Goal: Transaction & Acquisition: Book appointment/travel/reservation

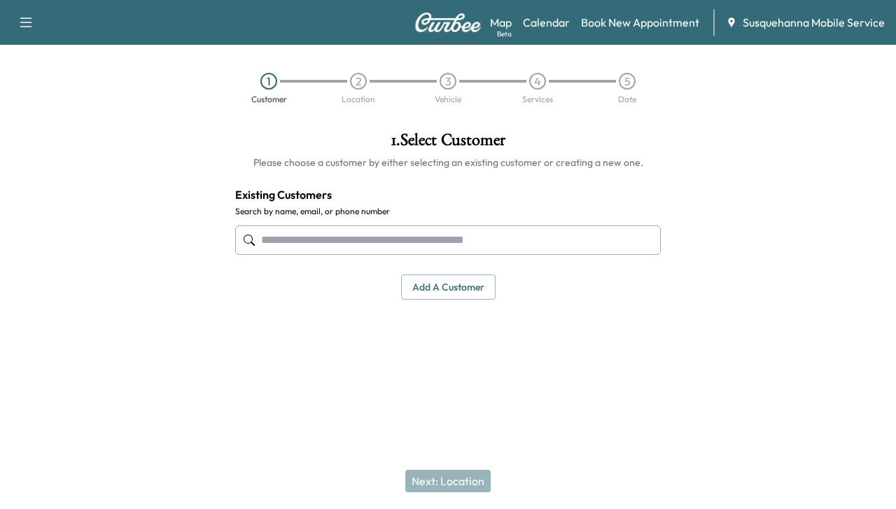
click at [405, 248] on input "text" at bounding box center [448, 240] width 426 height 29
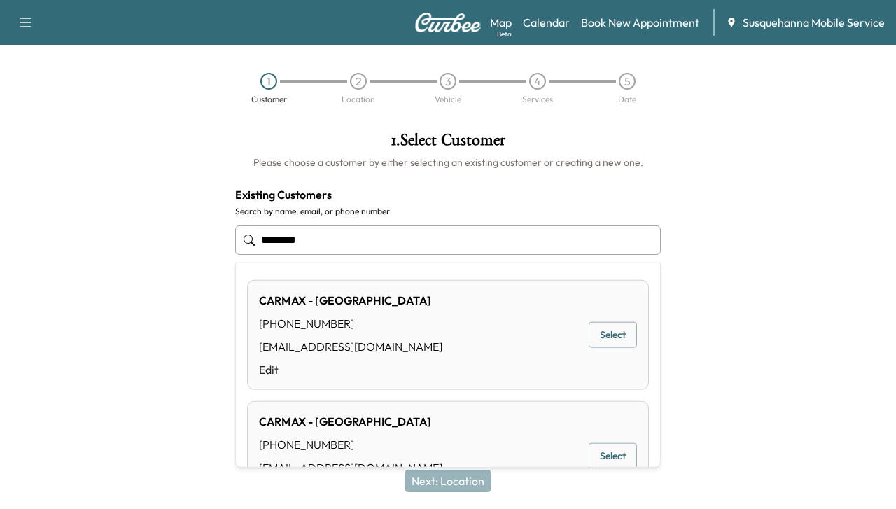
click at [589, 331] on button "Select" at bounding box center [613, 335] width 48 height 26
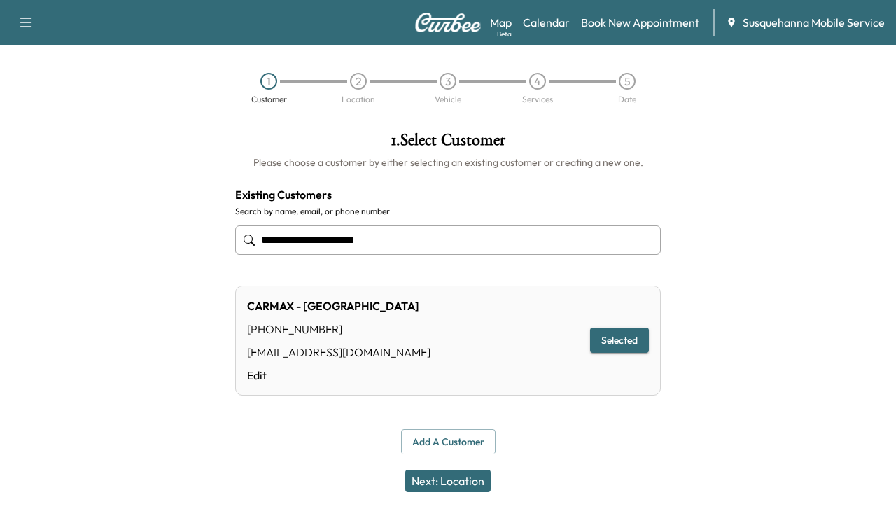
type input "**********"
click at [627, 343] on button "Selected" at bounding box center [619, 341] width 59 height 26
click at [420, 490] on button "Next: Location" at bounding box center [447, 481] width 85 height 22
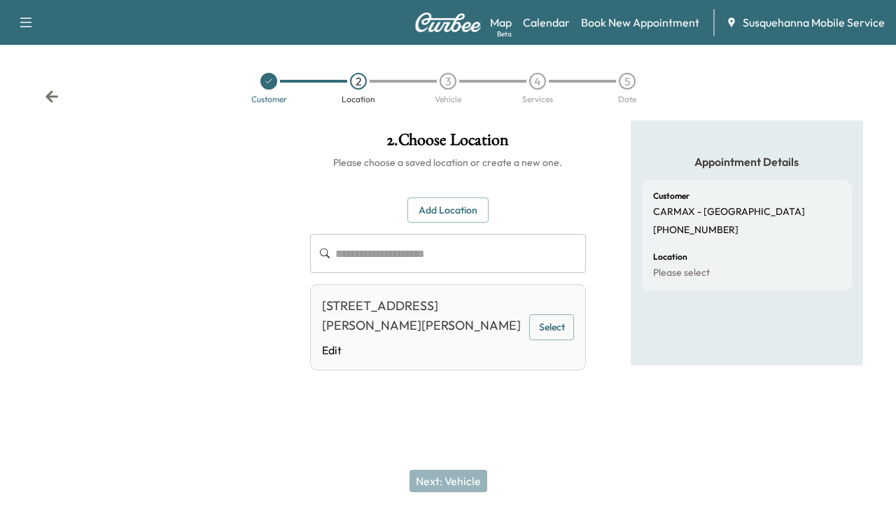
click at [543, 321] on button "Select" at bounding box center [551, 327] width 45 height 26
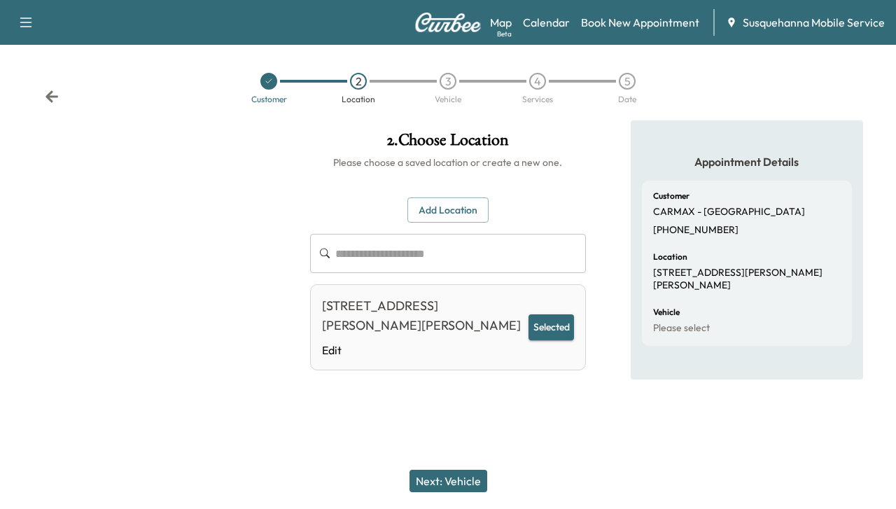
click at [450, 473] on button "Next: Vehicle" at bounding box center [449, 481] width 78 height 22
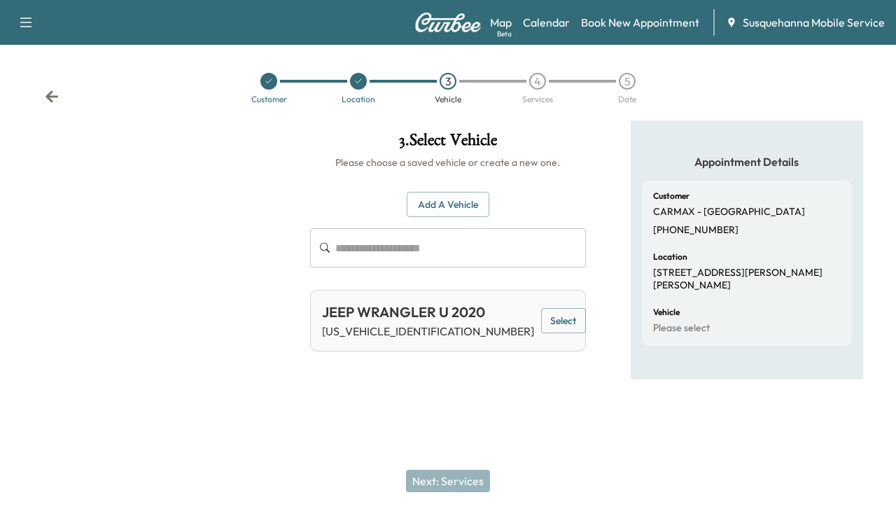
click at [454, 211] on button "Add a Vehicle" at bounding box center [448, 205] width 83 height 26
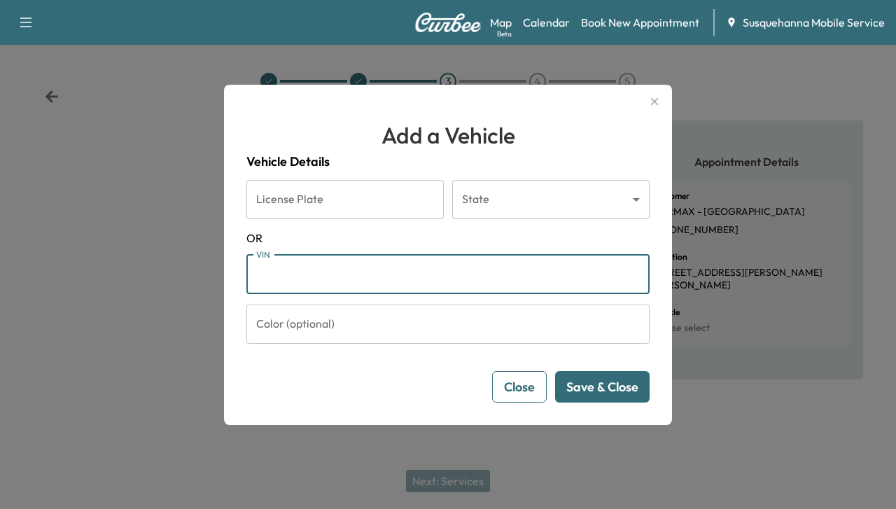
paste input "**********"
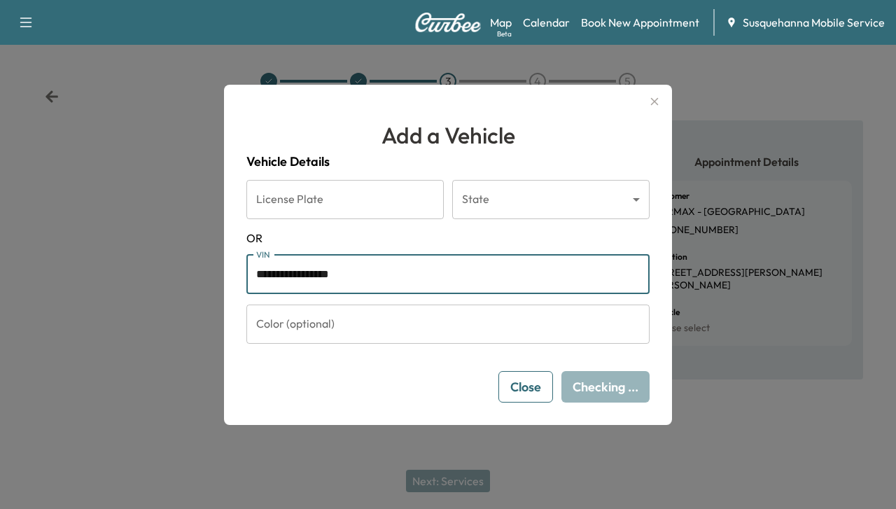
type input "**********"
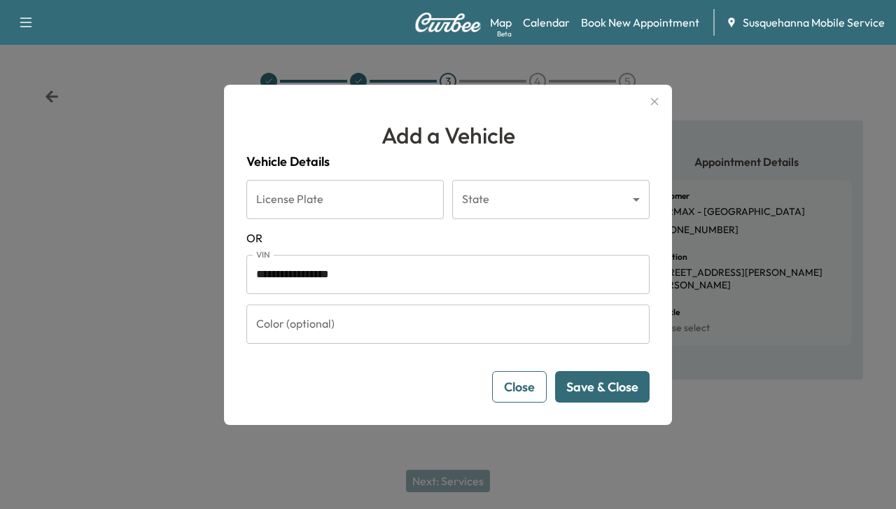
click at [579, 384] on button "Save & Close" at bounding box center [602, 387] width 95 height 32
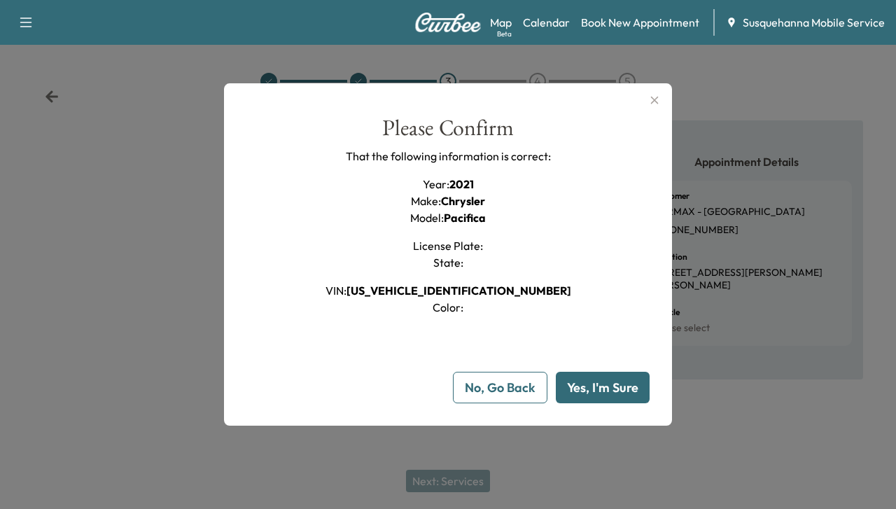
click at [579, 384] on button "Yes, I'm Sure" at bounding box center [603, 388] width 94 height 32
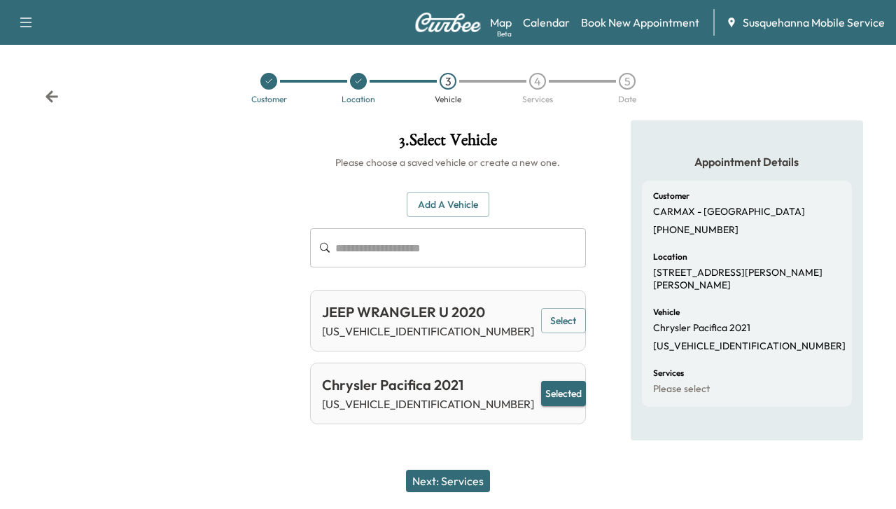
click at [459, 489] on button "Next: Services" at bounding box center [448, 481] width 84 height 22
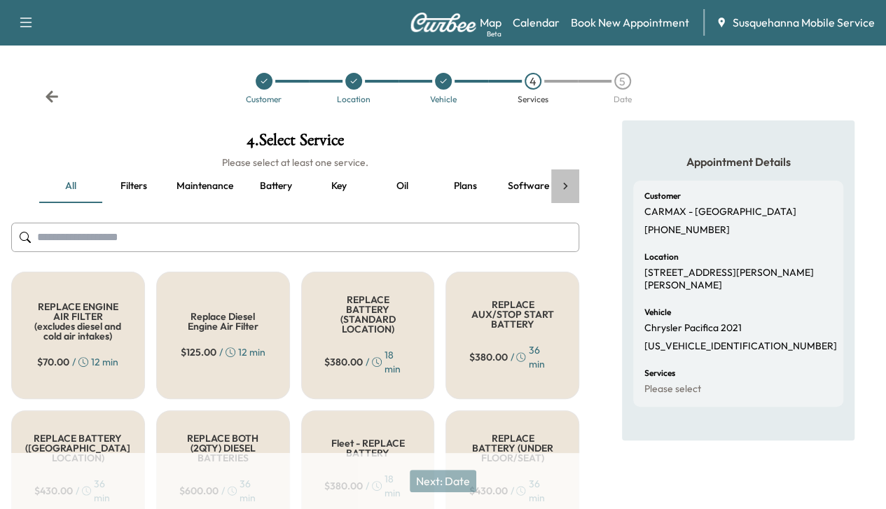
click at [564, 183] on icon at bounding box center [565, 185] width 4 height 7
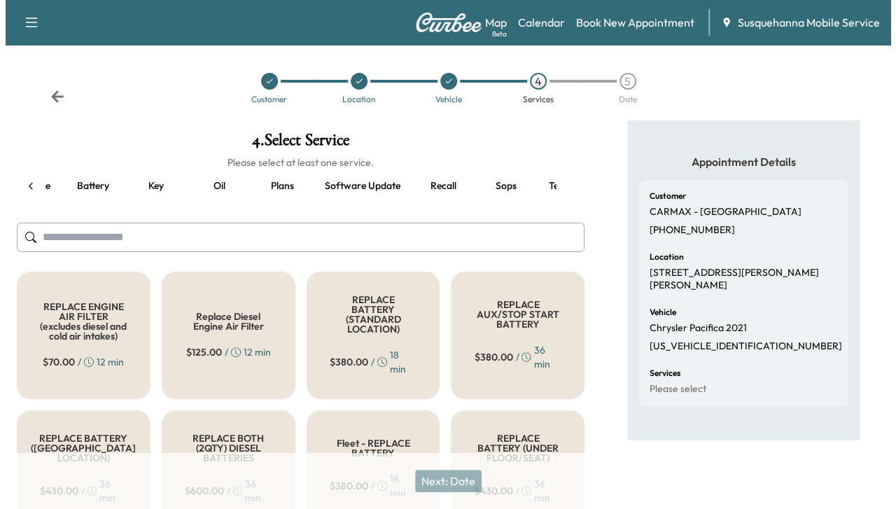
scroll to position [0, 237]
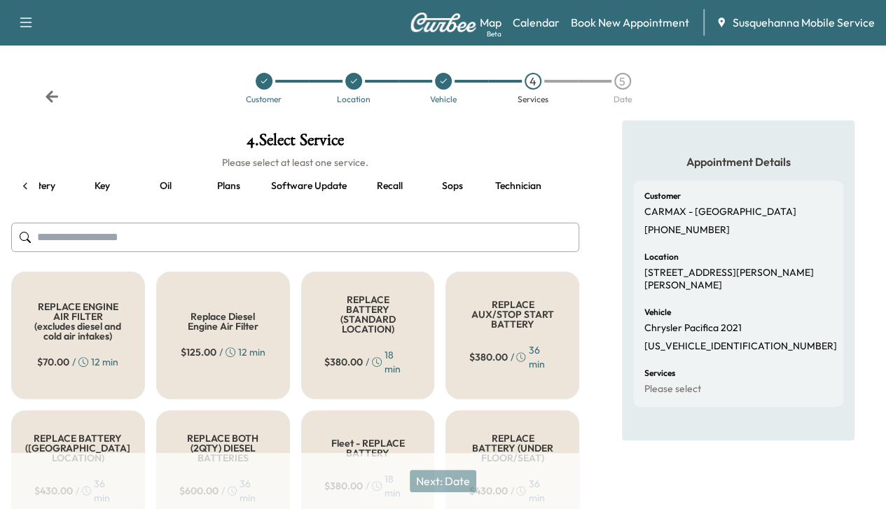
click at [502, 187] on button "Technician" at bounding box center [518, 186] width 69 height 34
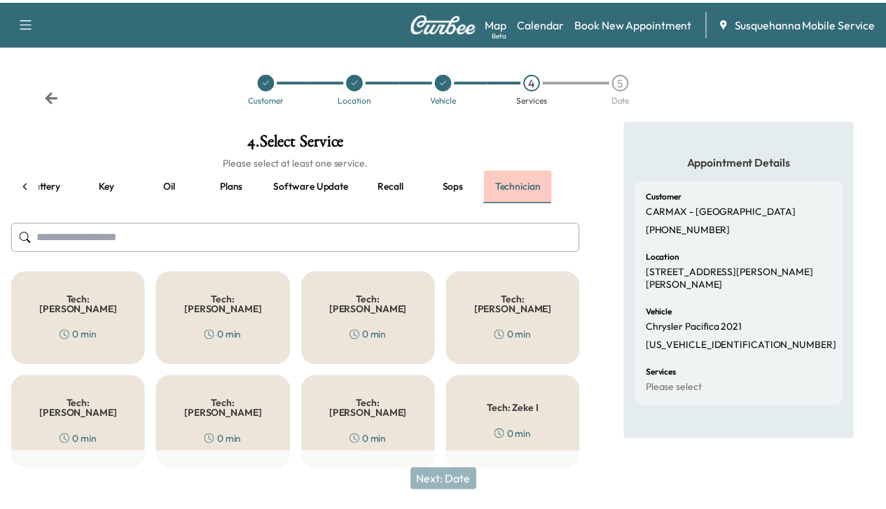
scroll to position [0, 230]
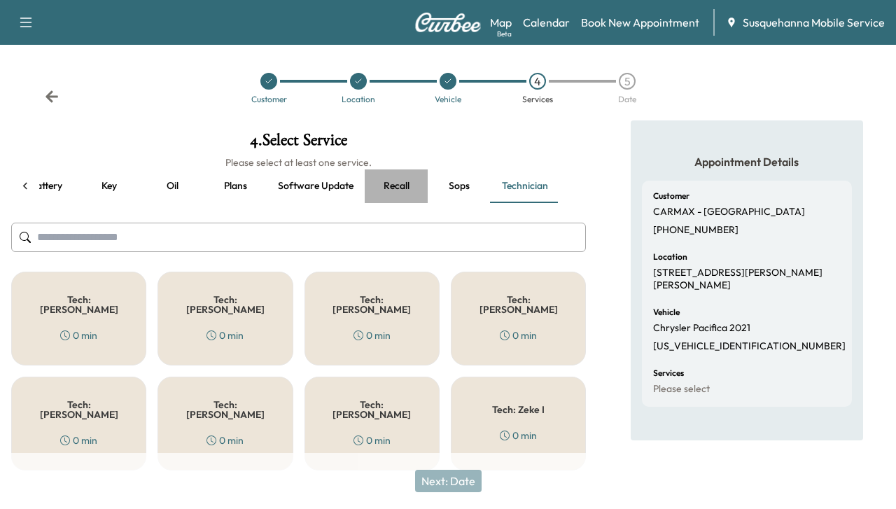
click at [391, 188] on button "Recall" at bounding box center [396, 186] width 63 height 34
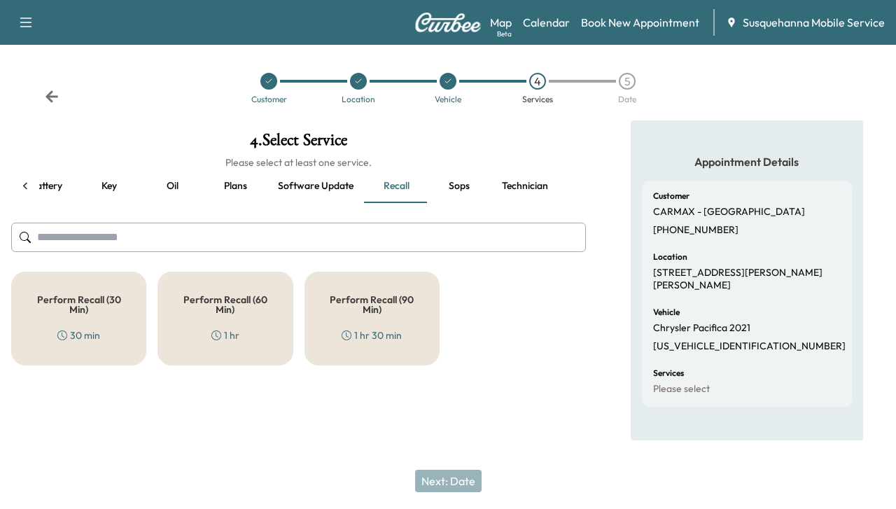
click at [148, 306] on div "Perform Recall (30 Min) 30 min Perform Recall (60 Min) 1 hr Perform Recall (90 …" at bounding box center [298, 319] width 575 height 94
click at [191, 305] on h5 "Perform Recall (60 Min)" at bounding box center [225, 305] width 89 height 20
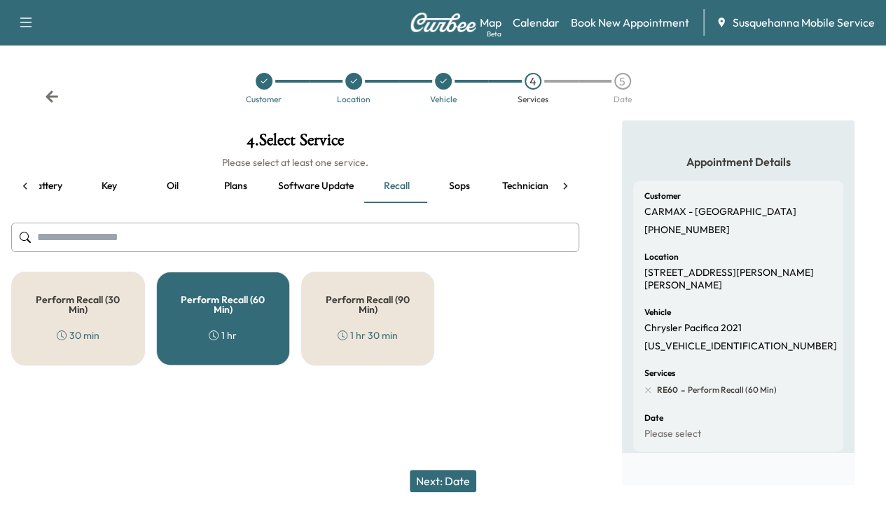
click at [515, 186] on button "Technician" at bounding box center [525, 186] width 69 height 34
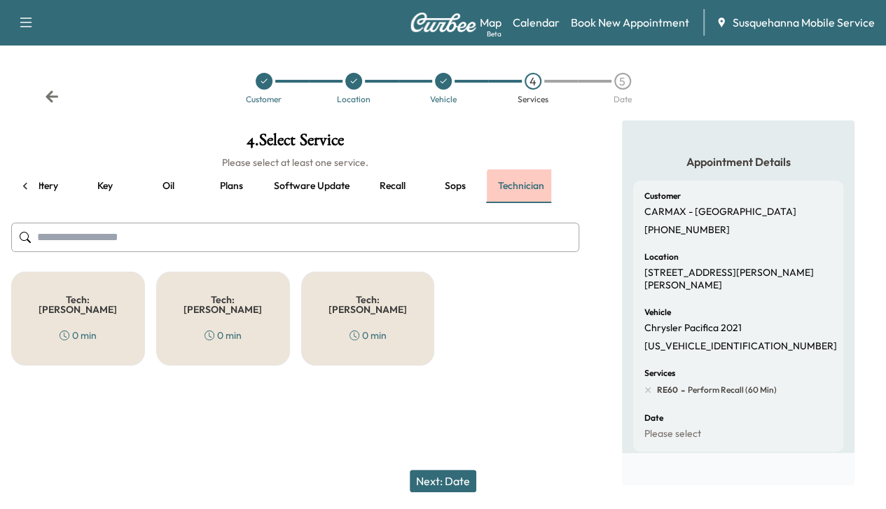
scroll to position [0, 237]
click at [341, 300] on h5 "Tech: [PERSON_NAME]" at bounding box center [368, 305] width 88 height 20
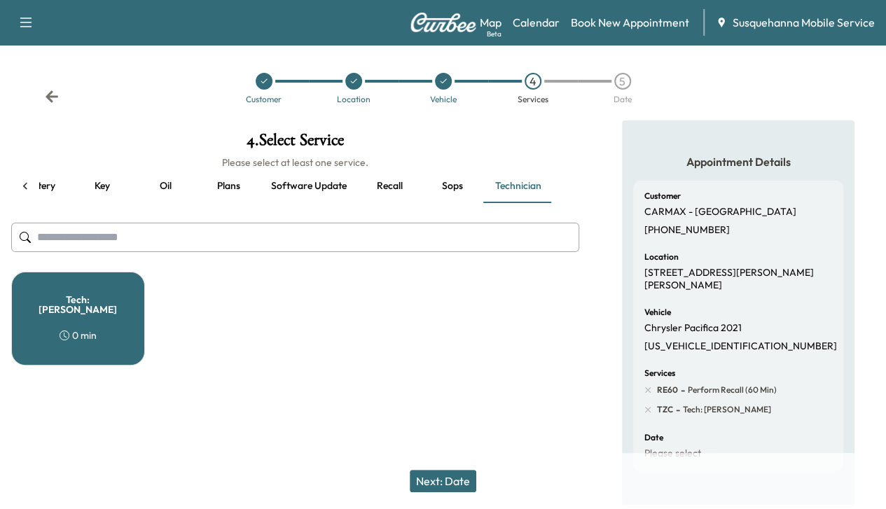
click at [459, 477] on button "Next: Date" at bounding box center [443, 481] width 67 height 22
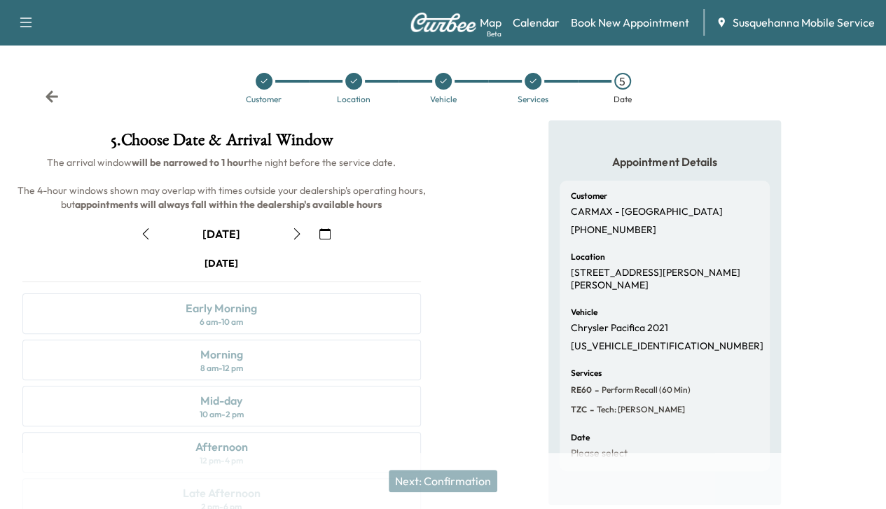
click at [309, 245] on button "button" at bounding box center [297, 234] width 24 height 22
click at [257, 317] on div "Early Morning" at bounding box center [221, 308] width 71 height 17
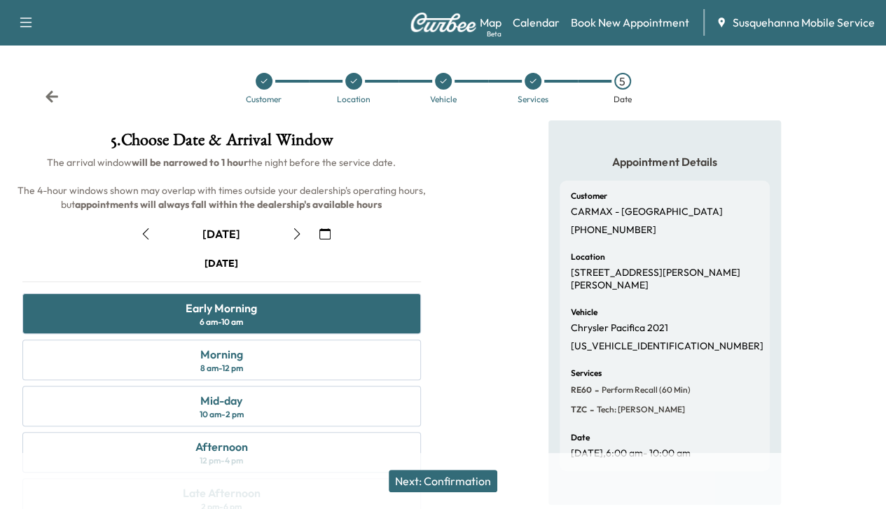
click at [452, 470] on button "Next: Confirmation" at bounding box center [443, 481] width 109 height 22
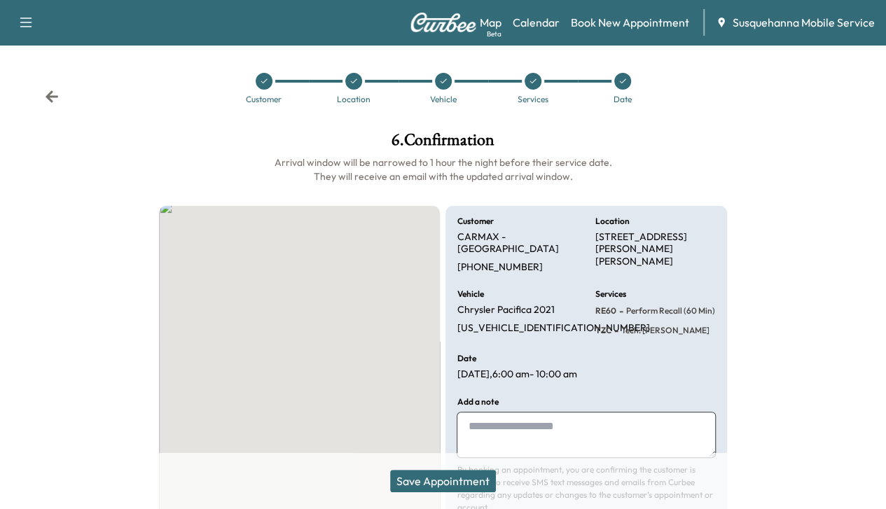
click at [452, 470] on button "Save Appointment" at bounding box center [443, 481] width 106 height 22
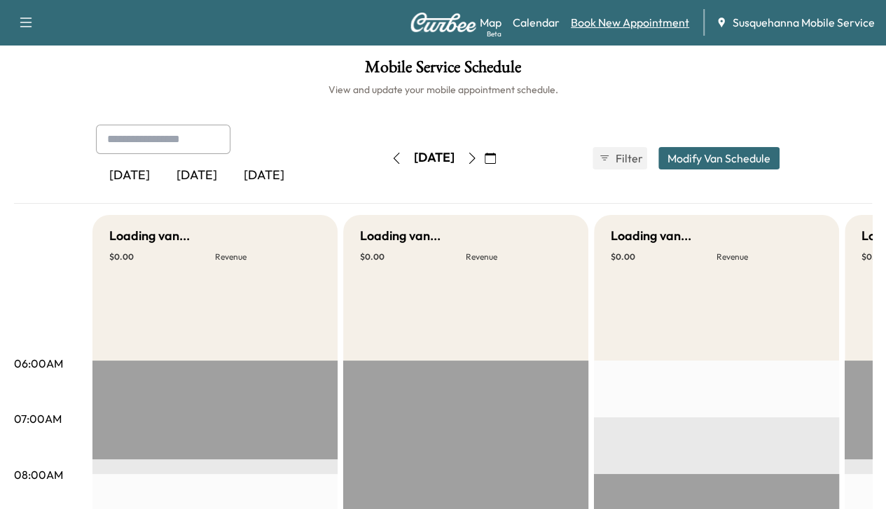
click at [672, 26] on link "Book New Appointment" at bounding box center [630, 22] width 118 height 17
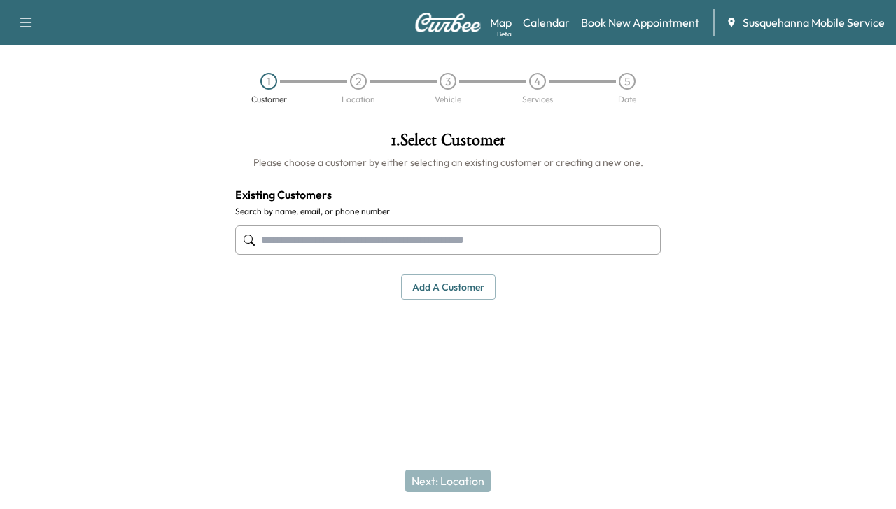
click at [423, 232] on input "text" at bounding box center [448, 240] width 426 height 29
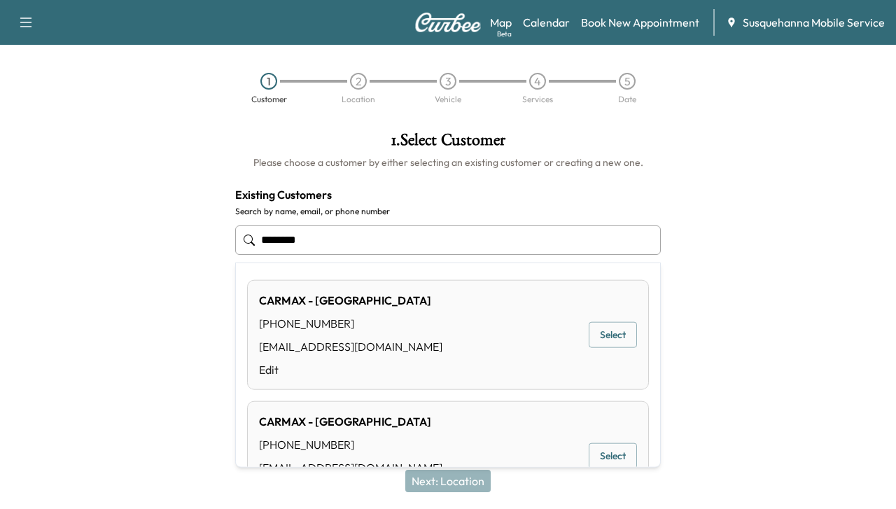
click at [583, 350] on div "CARMAX - [GEOGRAPHIC_DATA] [PHONE_NUMBER] [EMAIL_ADDRESS][DOMAIN_NAME] Edit Sel…" at bounding box center [448, 335] width 402 height 110
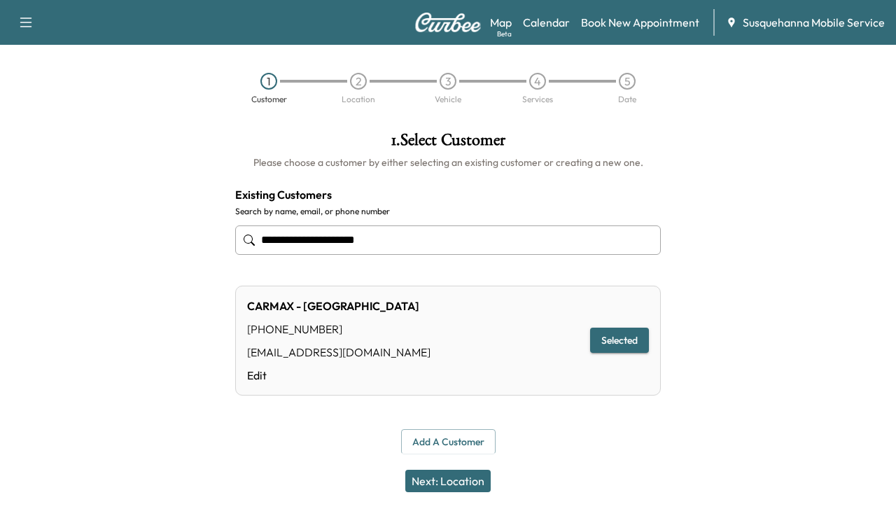
type input "**********"
click at [417, 477] on button "Next: Location" at bounding box center [447, 481] width 85 height 22
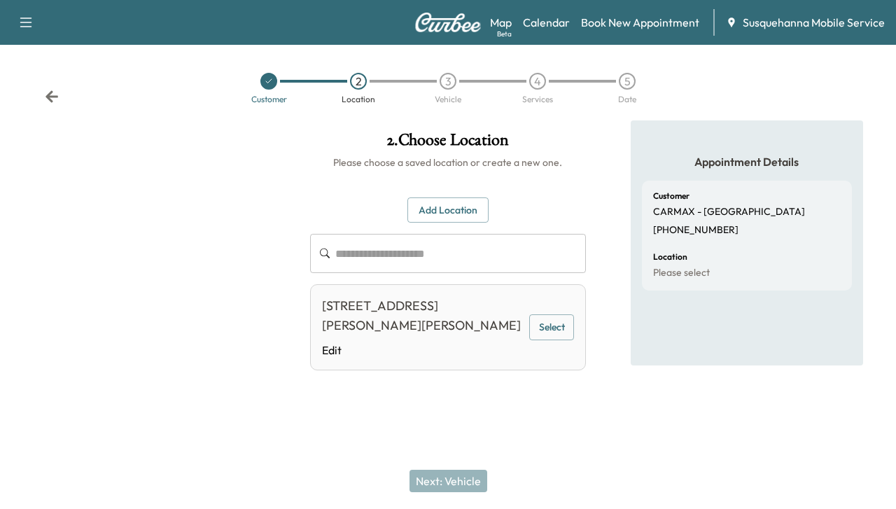
click at [547, 320] on button "Select" at bounding box center [551, 327] width 45 height 26
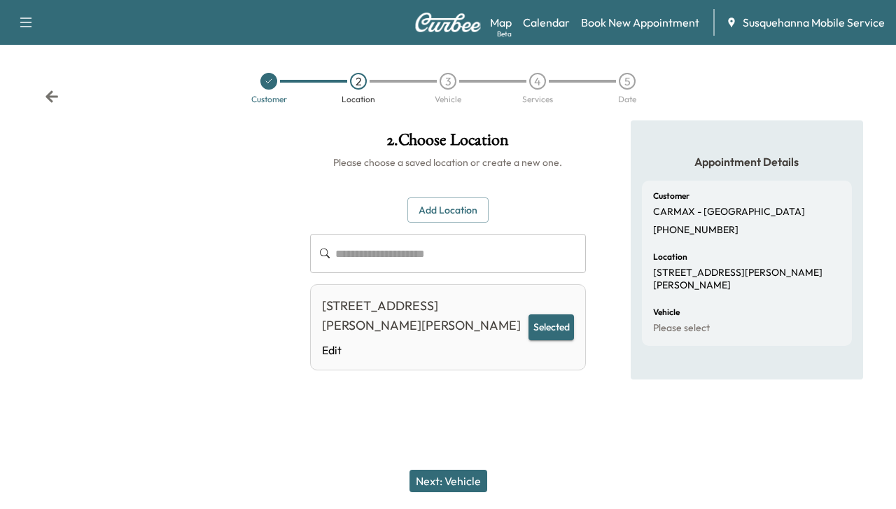
click at [453, 473] on button "Next: Vehicle" at bounding box center [449, 481] width 78 height 22
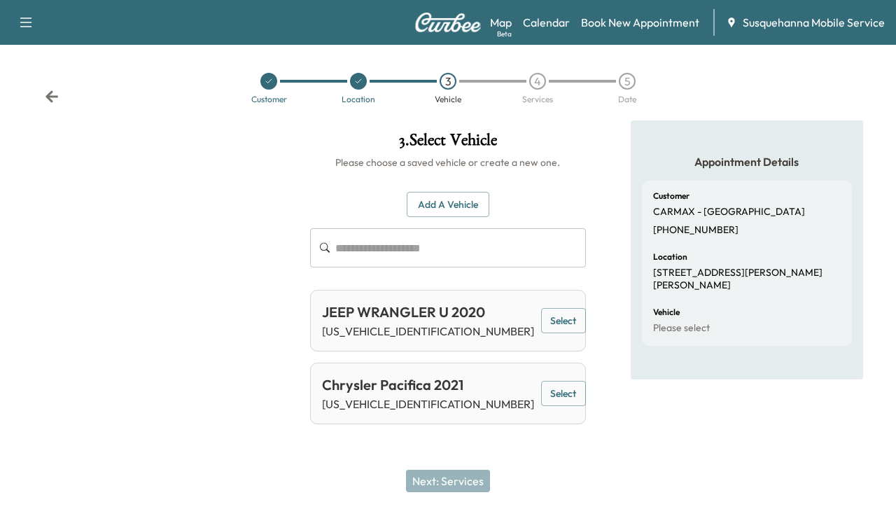
click at [453, 218] on div "Add a Vehicle ​" at bounding box center [448, 230] width 277 height 76
click at [455, 208] on button "Add a Vehicle" at bounding box center [448, 205] width 83 height 26
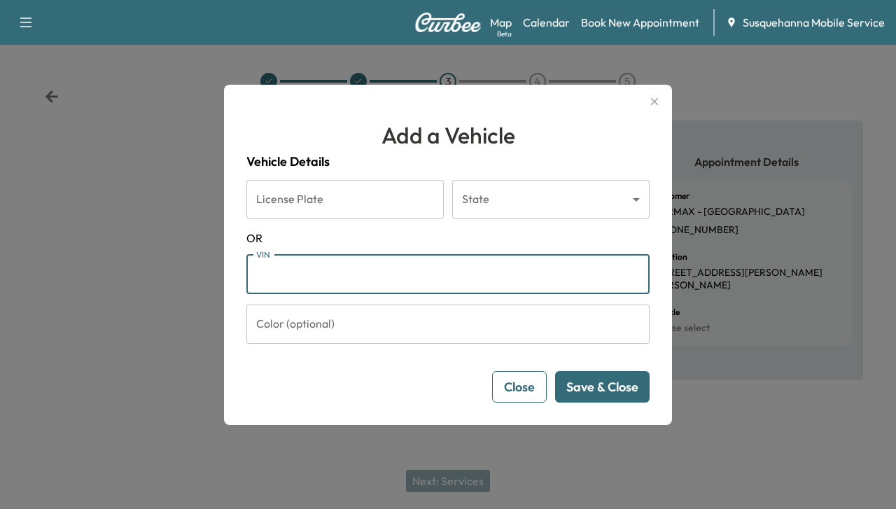
paste input "**********"
type input "**********"
click at [594, 387] on button "Save & Close" at bounding box center [602, 387] width 95 height 32
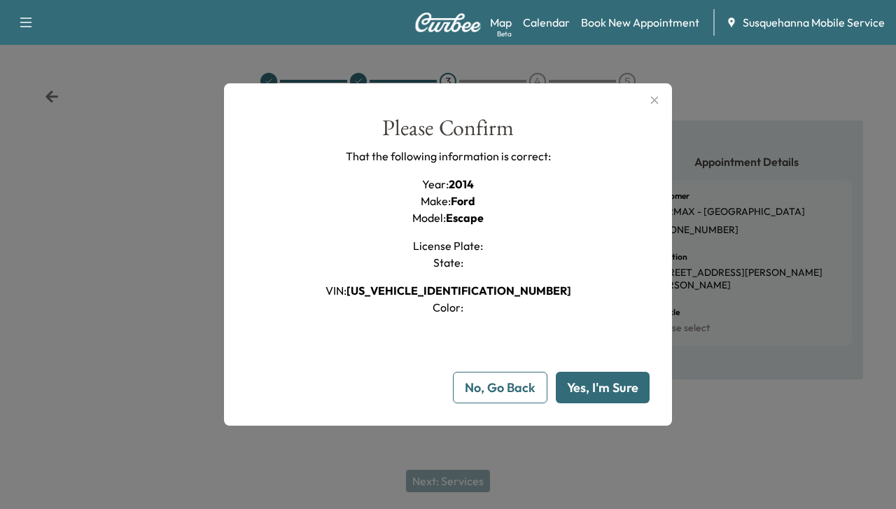
click at [594, 387] on button "Yes, I'm Sure" at bounding box center [603, 388] width 94 height 32
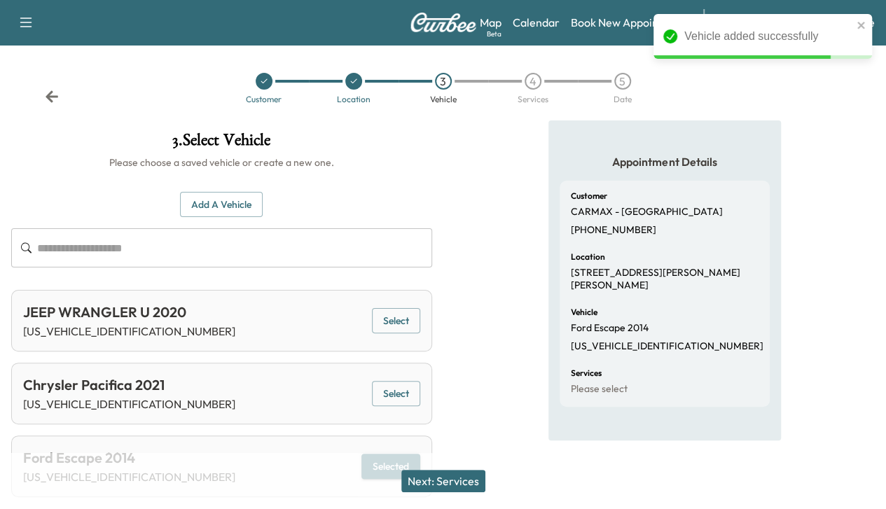
click at [451, 476] on button "Next: Services" at bounding box center [443, 481] width 84 height 22
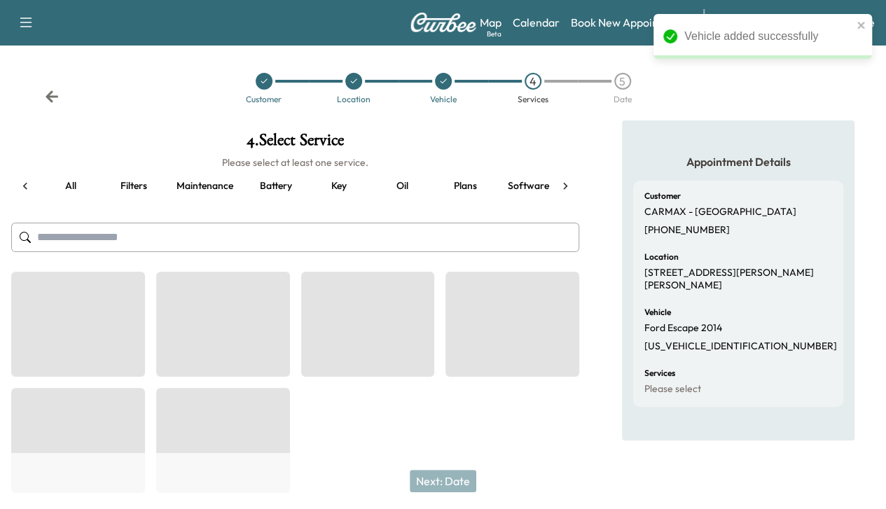
scroll to position [0, 181]
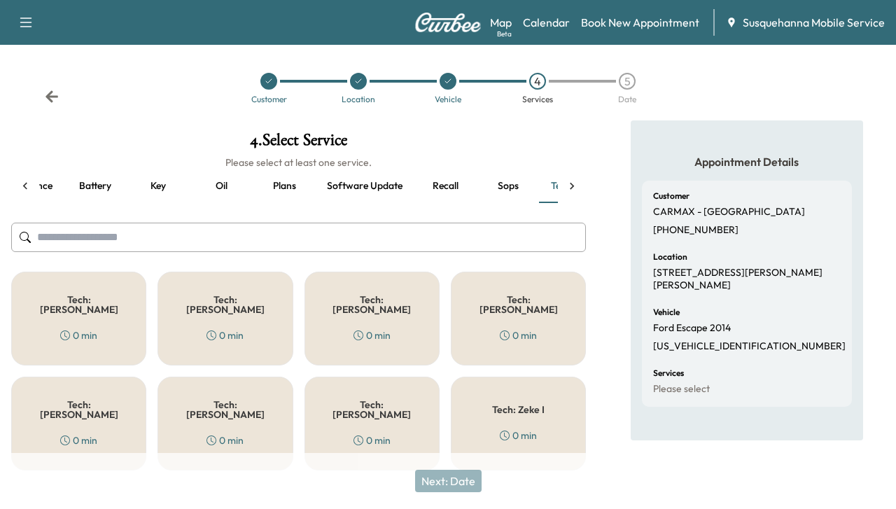
click at [454, 179] on button "Recall" at bounding box center [445, 186] width 63 height 34
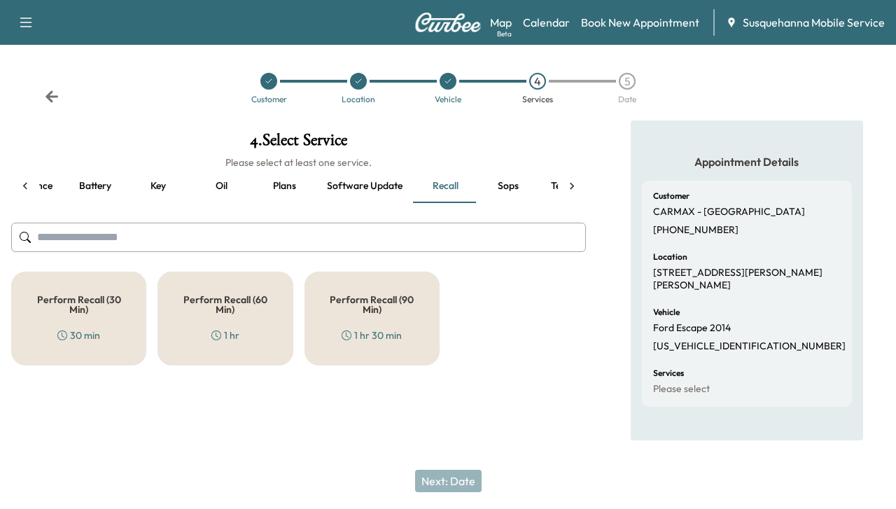
click at [232, 288] on div "Perform Recall (60 Min) 1 hr" at bounding box center [225, 319] width 135 height 94
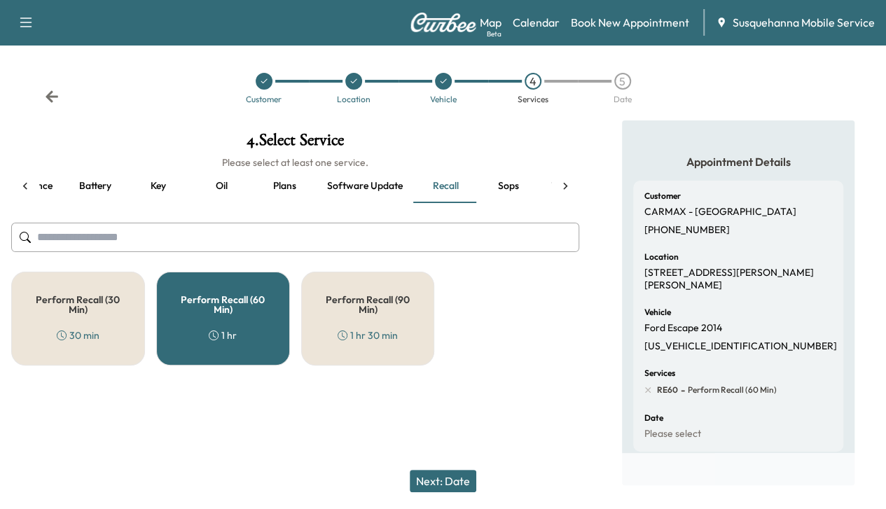
click at [551, 184] on div at bounding box center [565, 186] width 28 height 34
click at [529, 186] on button "Technician" at bounding box center [518, 186] width 69 height 34
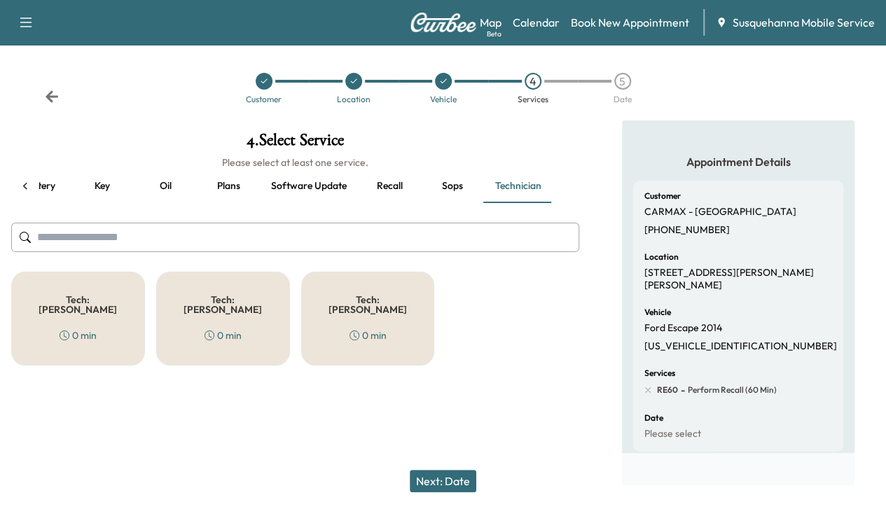
click at [396, 317] on div "Tech: [PERSON_NAME] 0 min" at bounding box center [368, 319] width 134 height 94
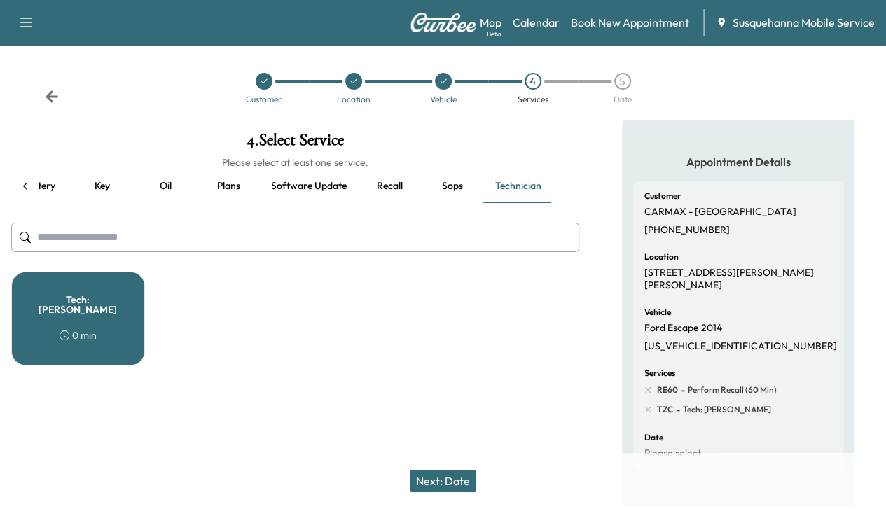
click at [462, 463] on div "Next: Date" at bounding box center [443, 481] width 886 height 56
click at [455, 478] on button "Next: Date" at bounding box center [443, 481] width 67 height 22
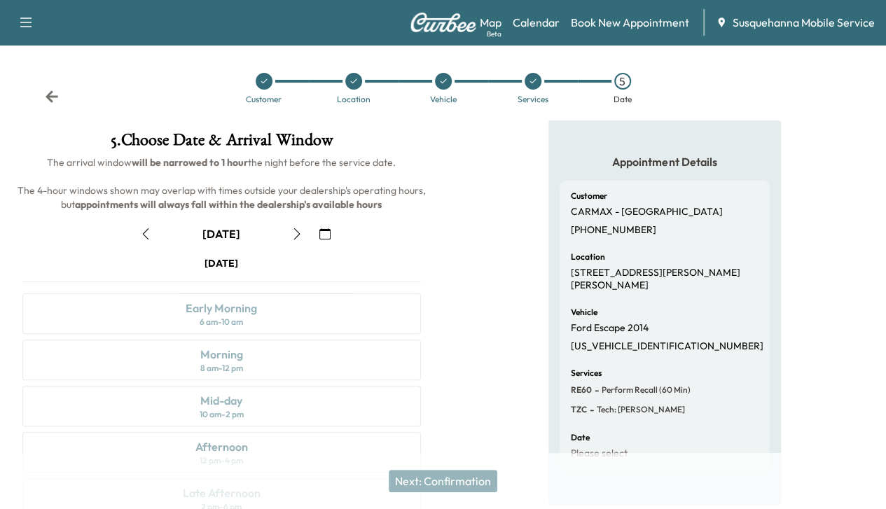
click at [309, 245] on button "button" at bounding box center [297, 234] width 24 height 22
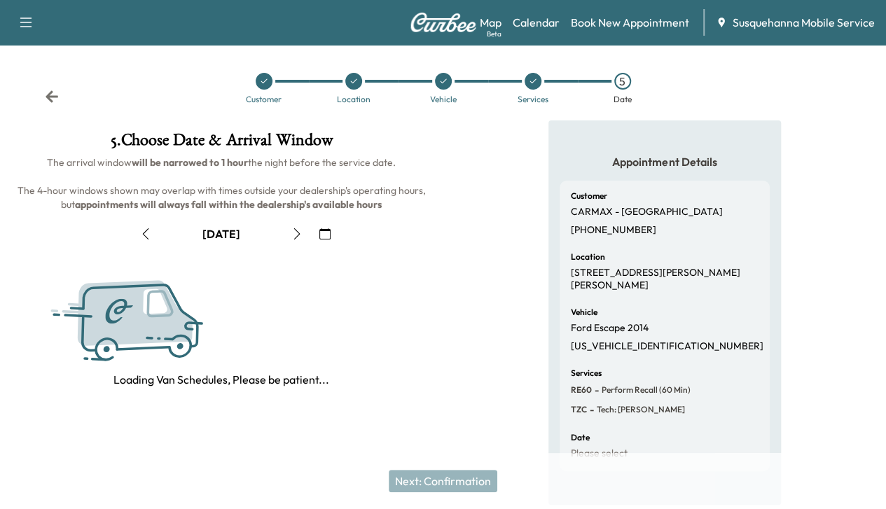
click at [309, 245] on button "button" at bounding box center [297, 234] width 24 height 22
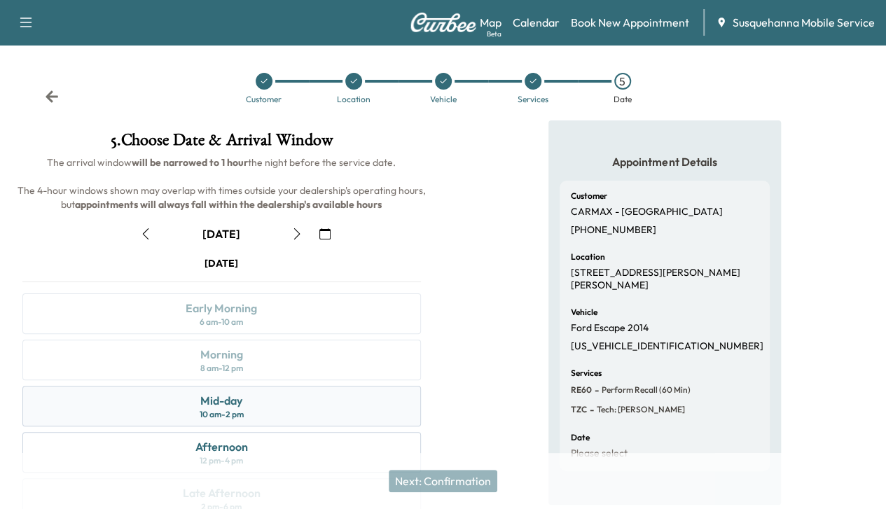
click at [421, 417] on div "Mid-day 10 am - 2 pm" at bounding box center [221, 406] width 398 height 41
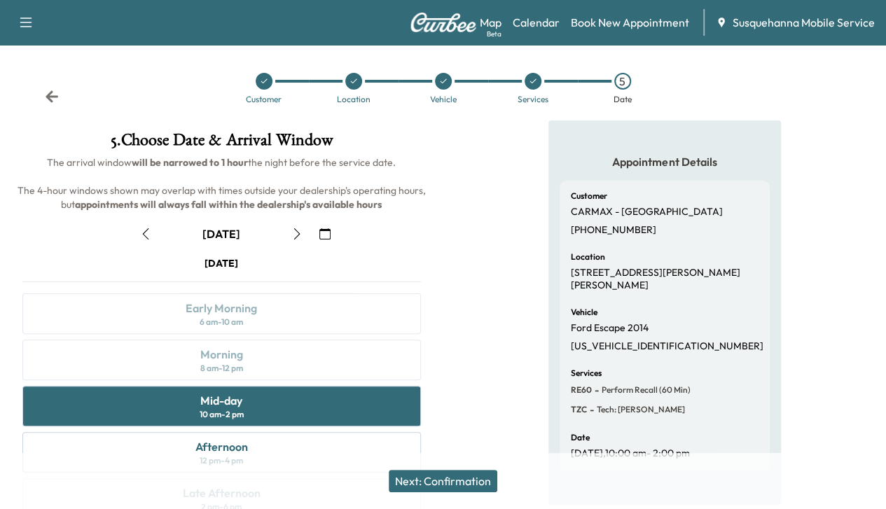
click at [455, 478] on button "Next: Confirmation" at bounding box center [443, 481] width 109 height 22
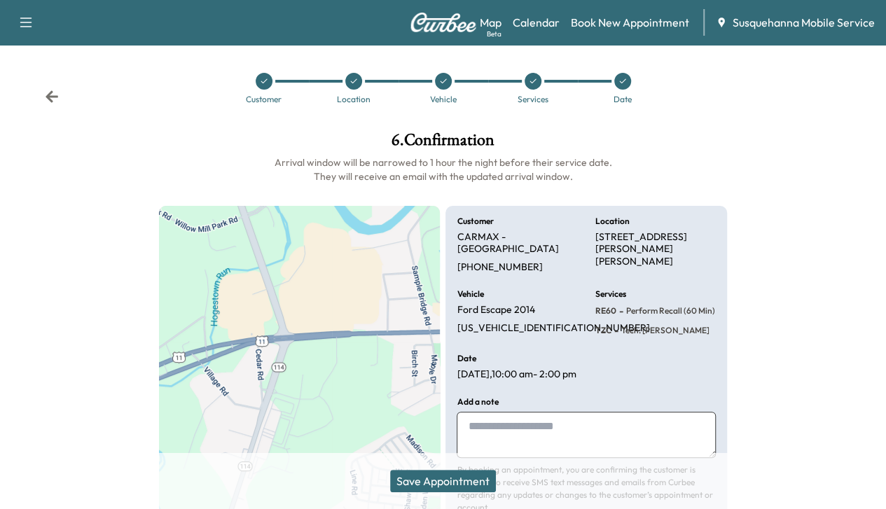
click at [455, 478] on button "Save Appointment" at bounding box center [443, 481] width 106 height 22
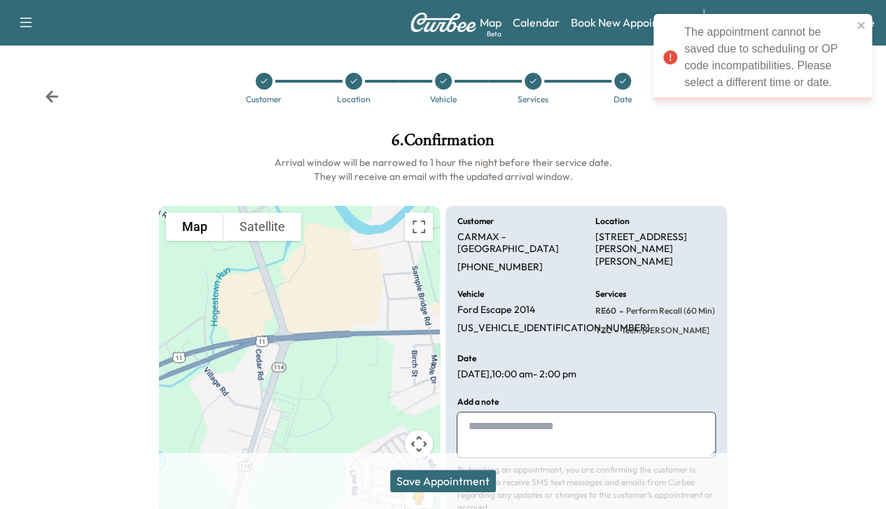
drag, startPoint x: 457, startPoint y: 508, endPoint x: 455, endPoint y: 478, distance: 29.4
click at [455, 478] on button "Save Appointment" at bounding box center [443, 481] width 106 height 22
click at [452, 474] on div "Save Appointment" at bounding box center [443, 481] width 886 height 56
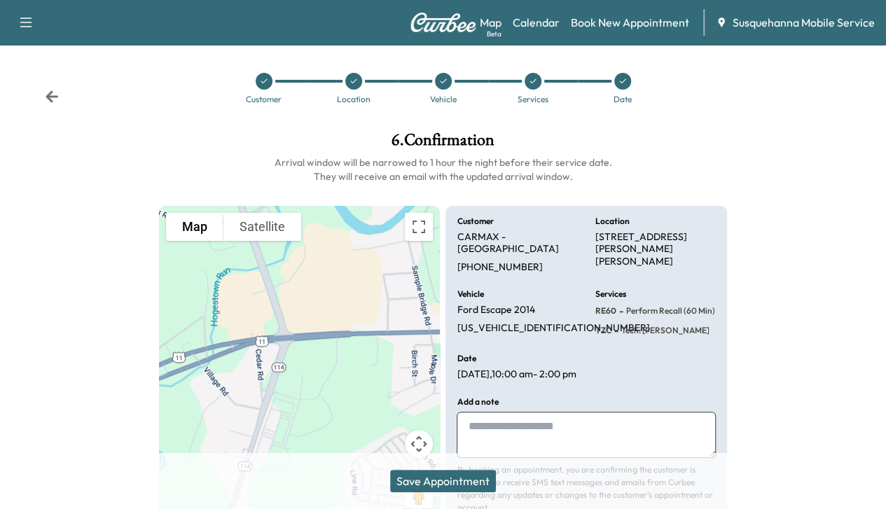
click at [450, 476] on button "Save Appointment" at bounding box center [443, 481] width 106 height 22
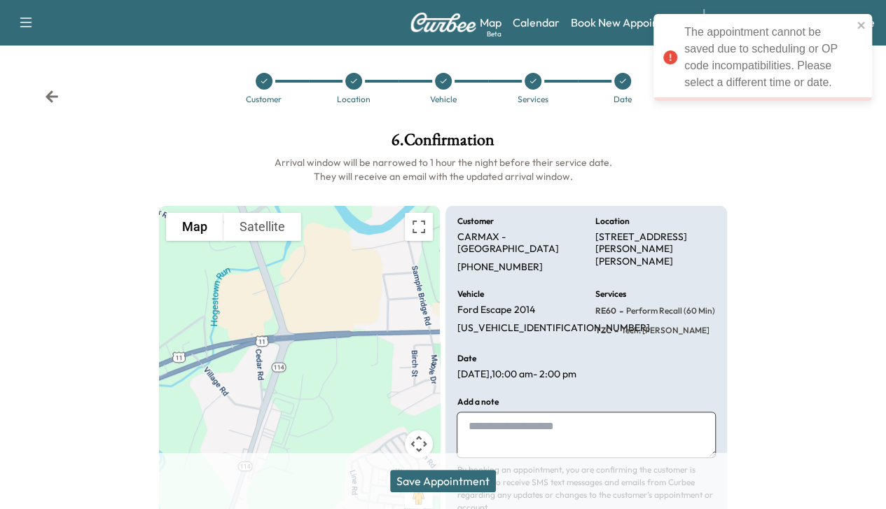
click at [527, 88] on div at bounding box center [533, 81] width 17 height 17
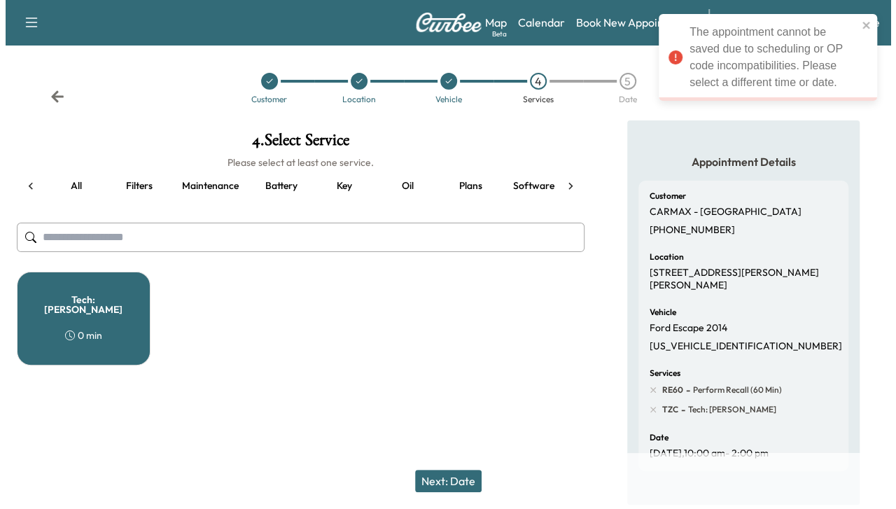
scroll to position [0, 181]
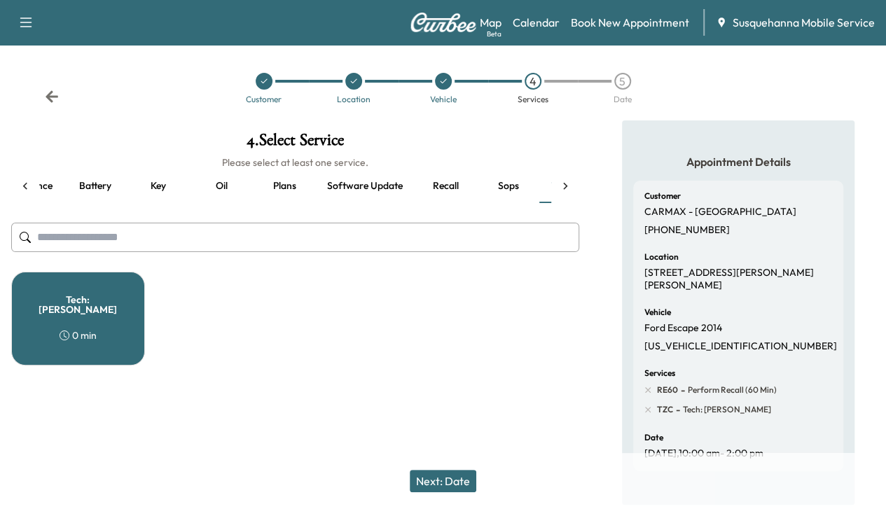
click at [77, 302] on h5 "Tech: [PERSON_NAME]" at bounding box center [78, 305] width 88 height 20
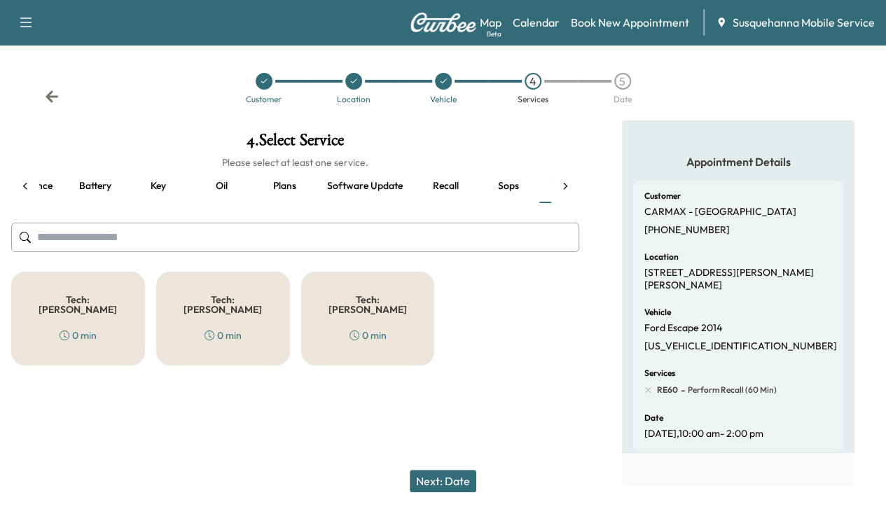
click at [441, 481] on button "Next: Date" at bounding box center [443, 481] width 67 height 22
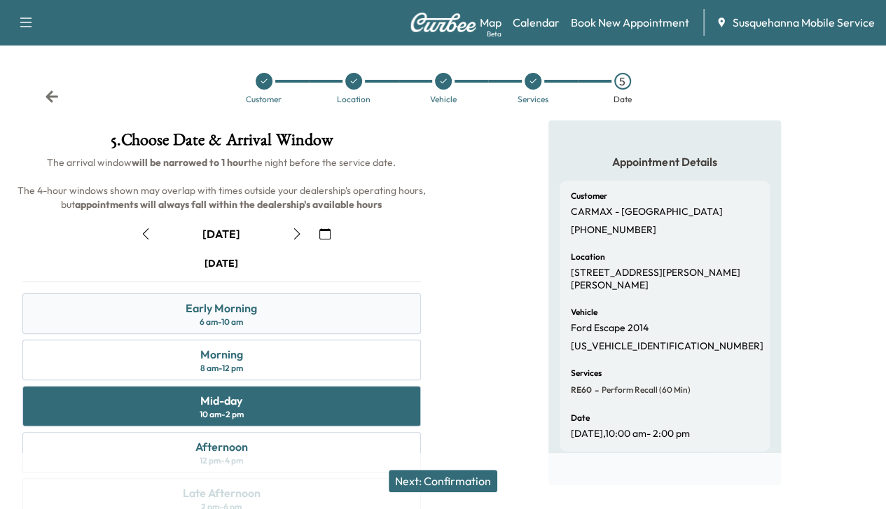
click at [257, 317] on div "Early Morning" at bounding box center [221, 308] width 71 height 17
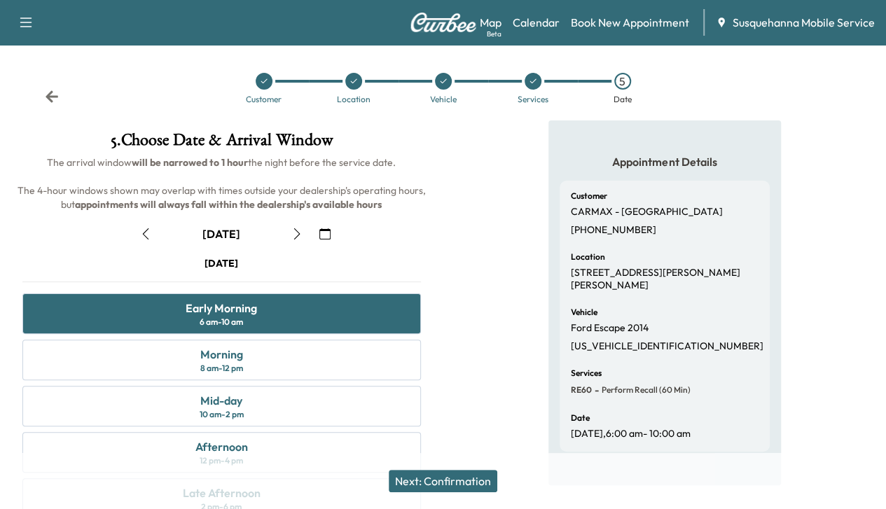
click at [454, 490] on button "Next: Confirmation" at bounding box center [443, 481] width 109 height 22
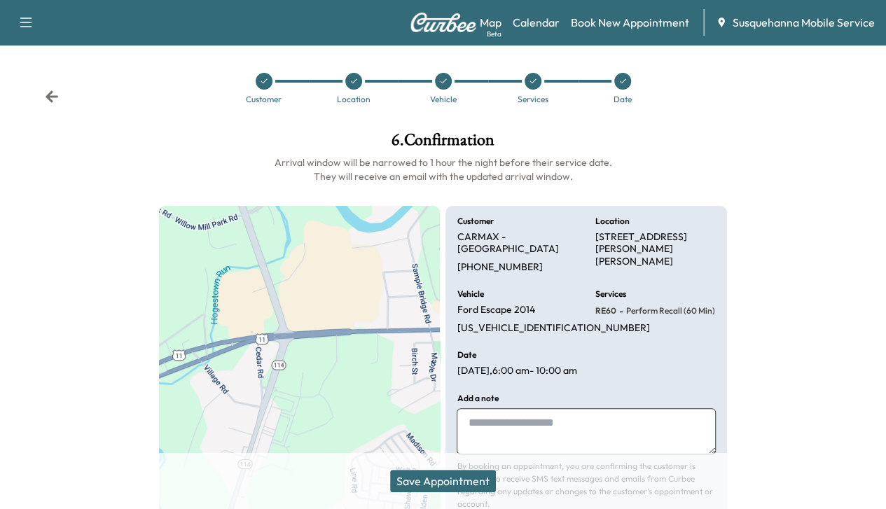
click at [454, 488] on button "Save Appointment" at bounding box center [443, 481] width 106 height 22
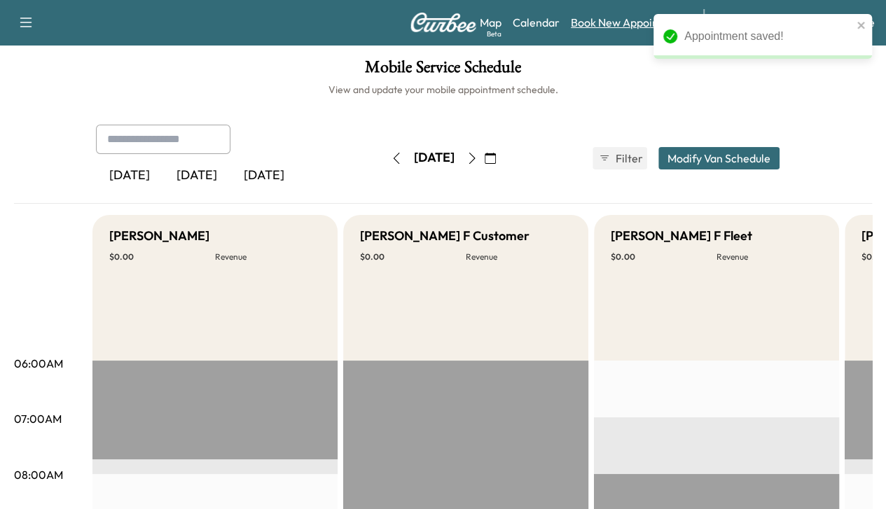
click at [604, 25] on link "Book New Appointment" at bounding box center [630, 22] width 118 height 17
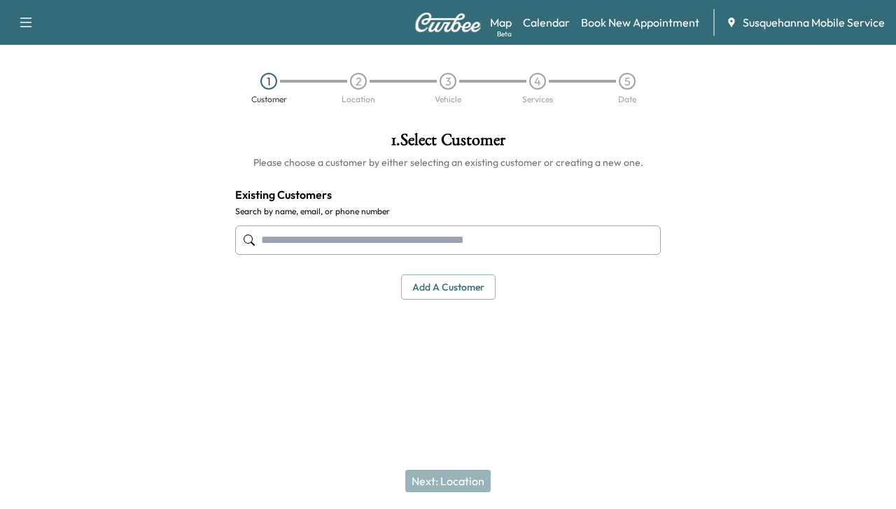
click at [419, 229] on input "text" at bounding box center [448, 240] width 426 height 29
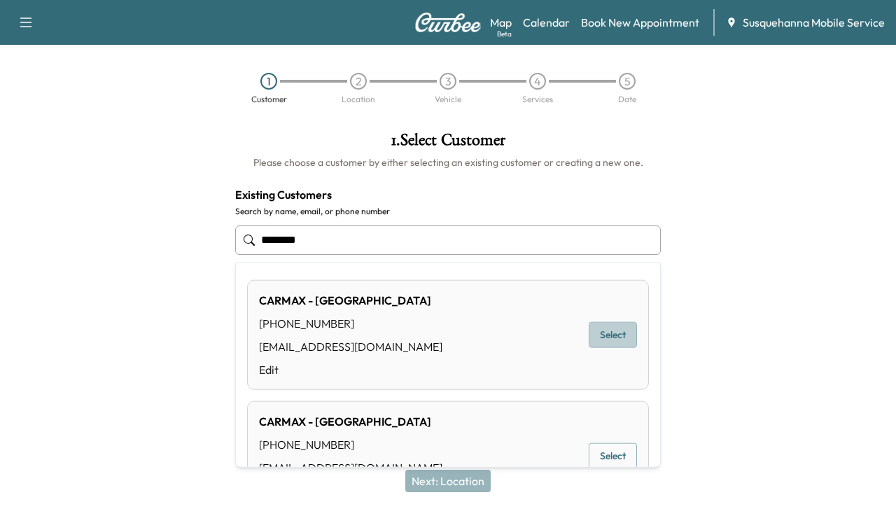
click at [609, 326] on button "Select" at bounding box center [613, 335] width 48 height 26
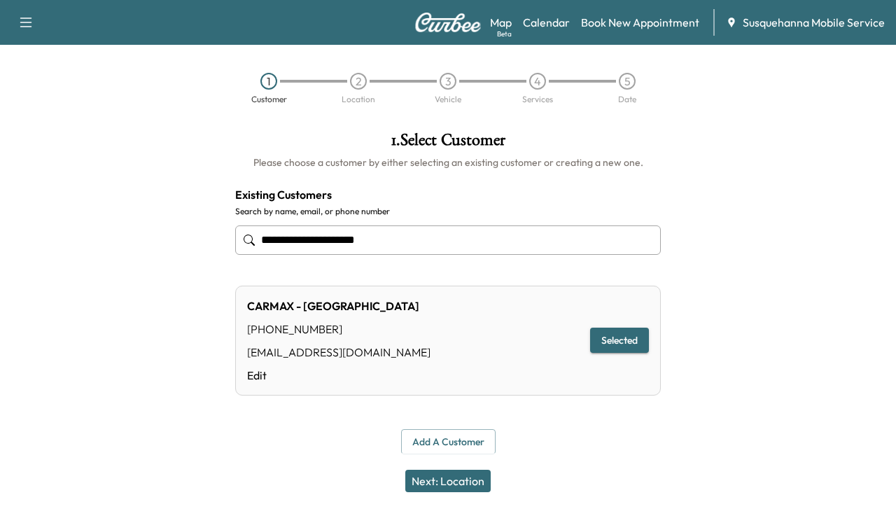
type input "**********"
click at [438, 473] on button "Next: Location" at bounding box center [447, 481] width 85 height 22
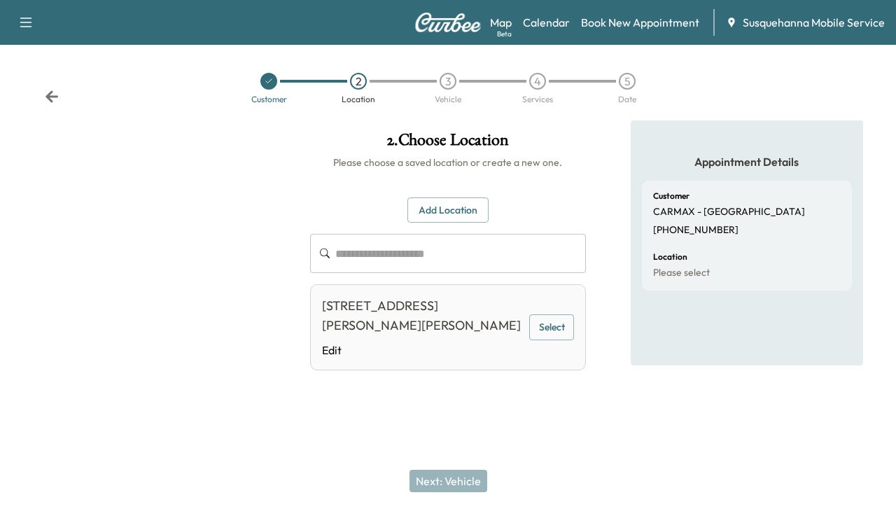
click at [562, 321] on button "Select" at bounding box center [551, 327] width 45 height 26
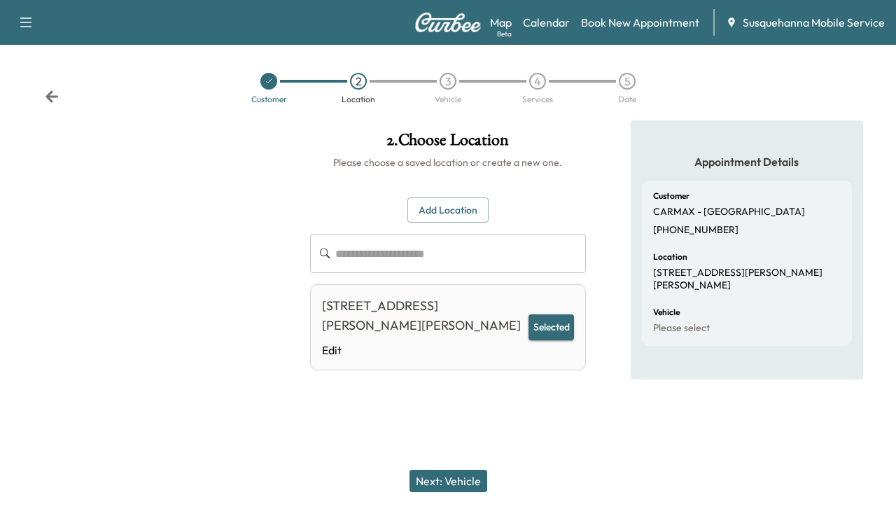
click at [445, 486] on button "Next: Vehicle" at bounding box center [449, 481] width 78 height 22
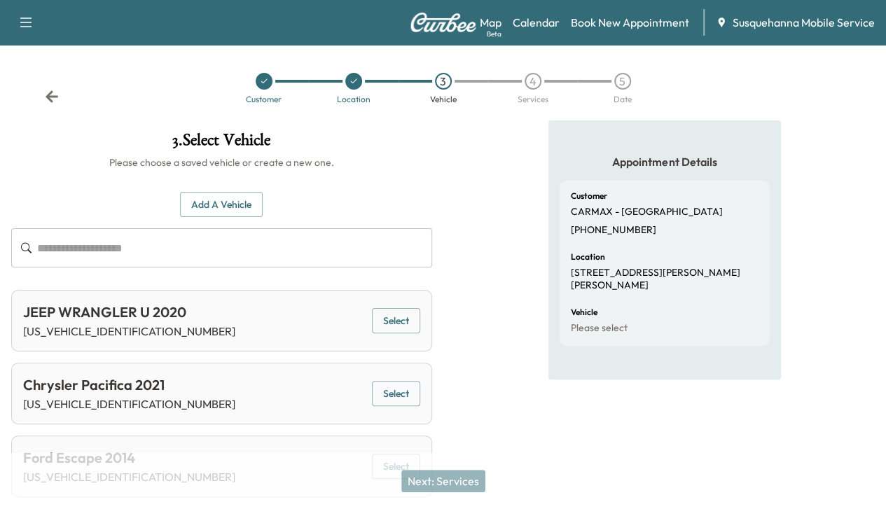
click at [263, 209] on button "Add a Vehicle" at bounding box center [221, 205] width 83 height 26
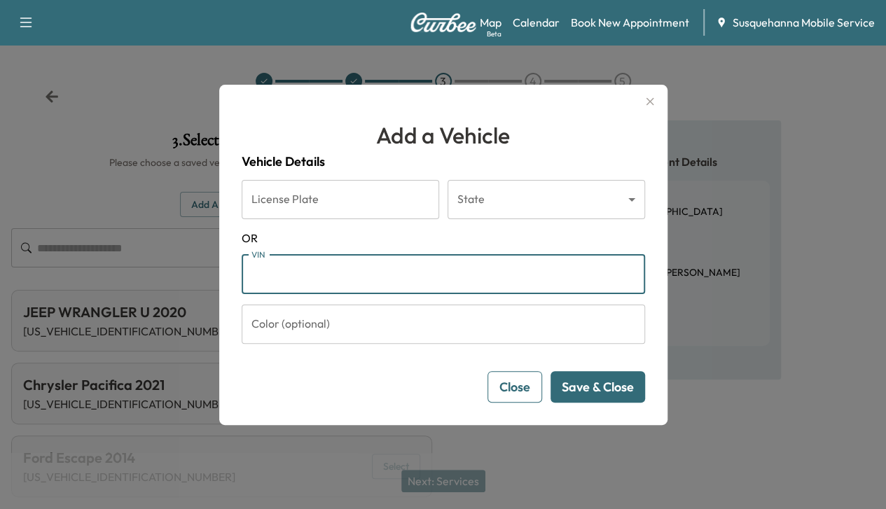
paste input "**********"
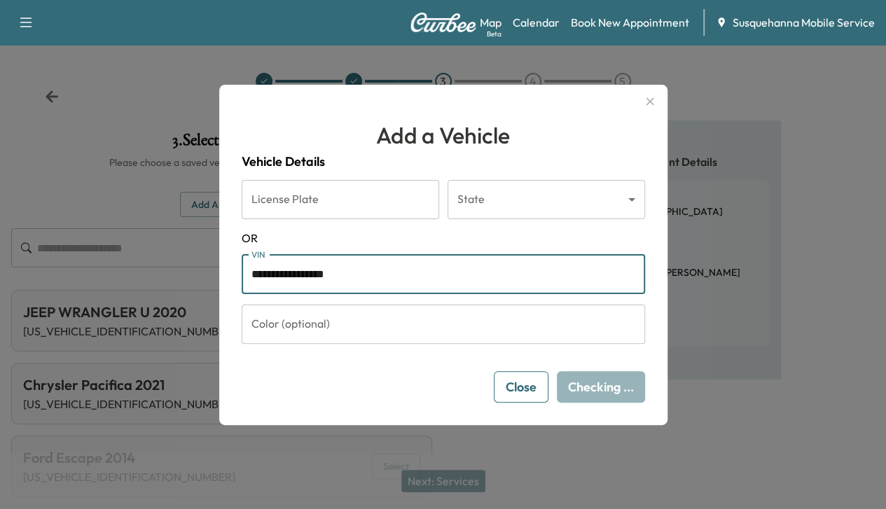
type input "**********"
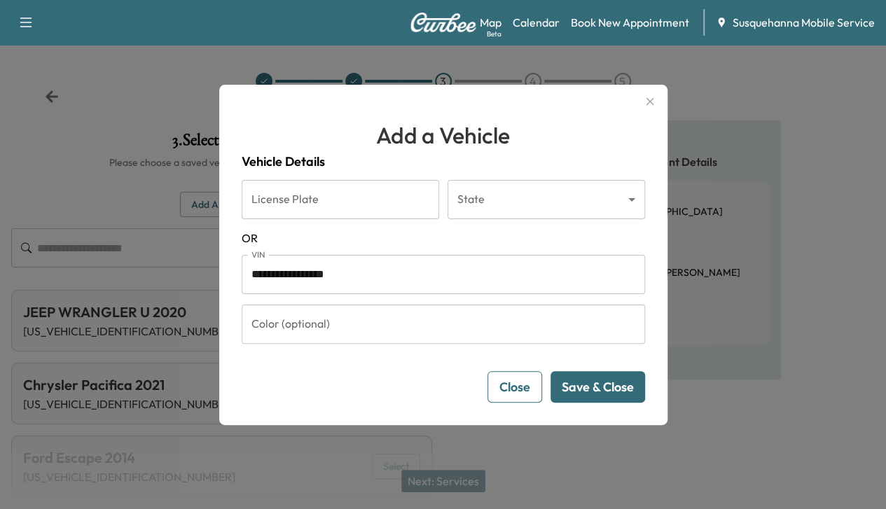
click at [611, 386] on button "Save & Close" at bounding box center [597, 387] width 95 height 32
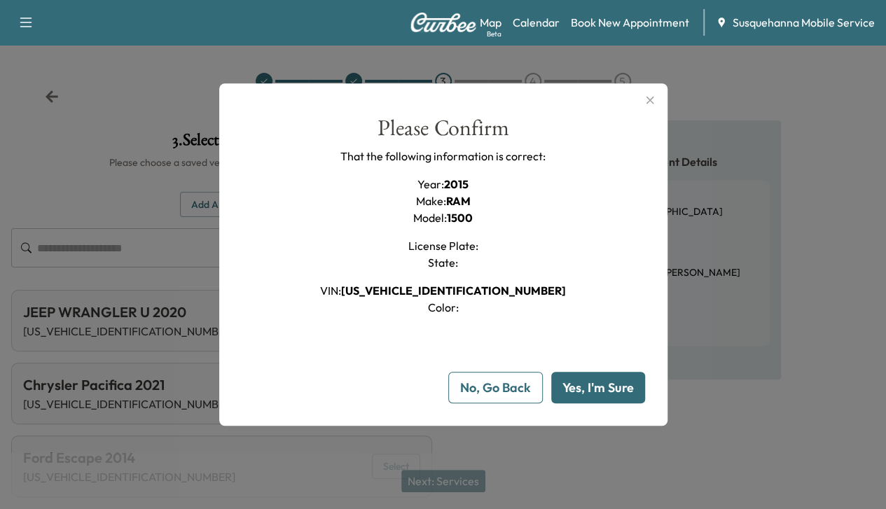
click at [611, 386] on button "Yes, I'm Sure" at bounding box center [598, 388] width 94 height 32
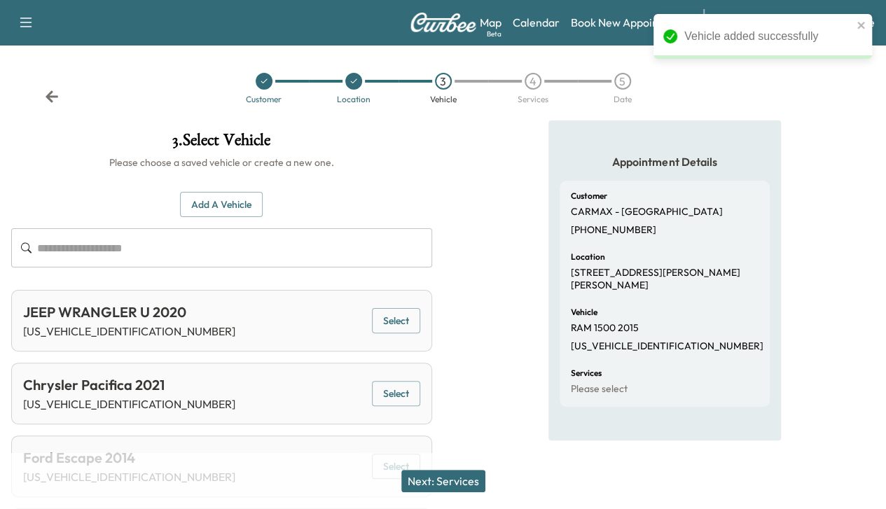
click at [466, 483] on button "Next: Services" at bounding box center [443, 481] width 84 height 22
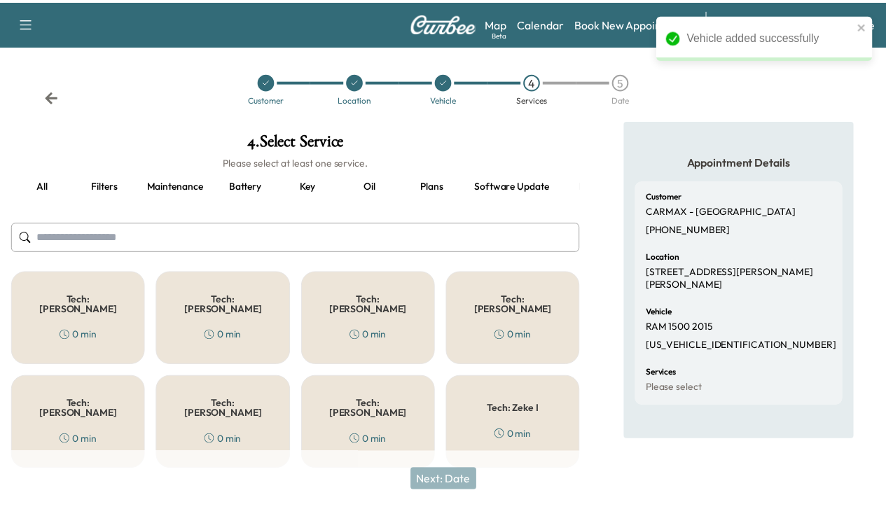
scroll to position [0, 174]
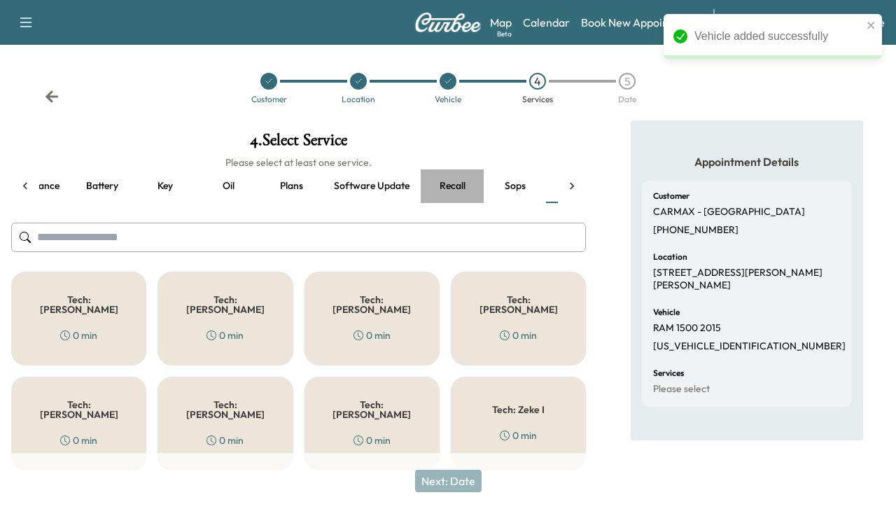
click at [463, 184] on button "Recall" at bounding box center [452, 186] width 63 height 34
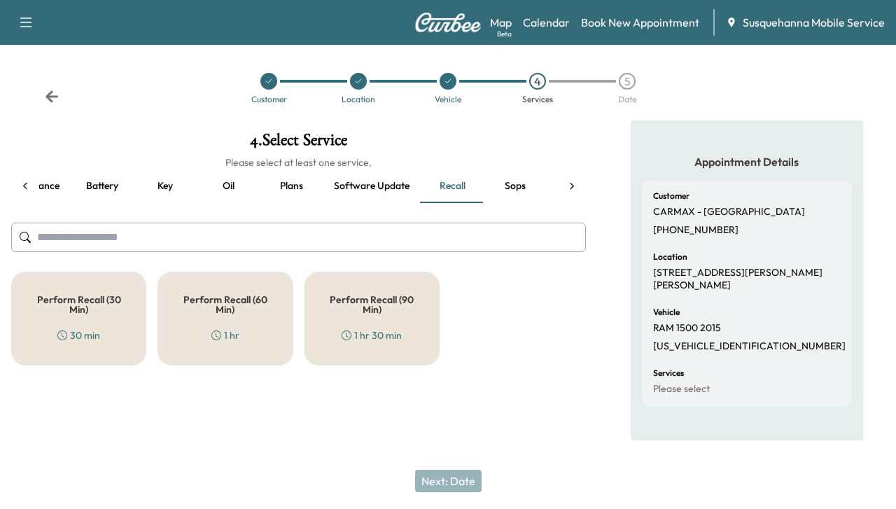
click at [117, 304] on h5 "Perform Recall (30 Min)" at bounding box center [78, 305] width 89 height 20
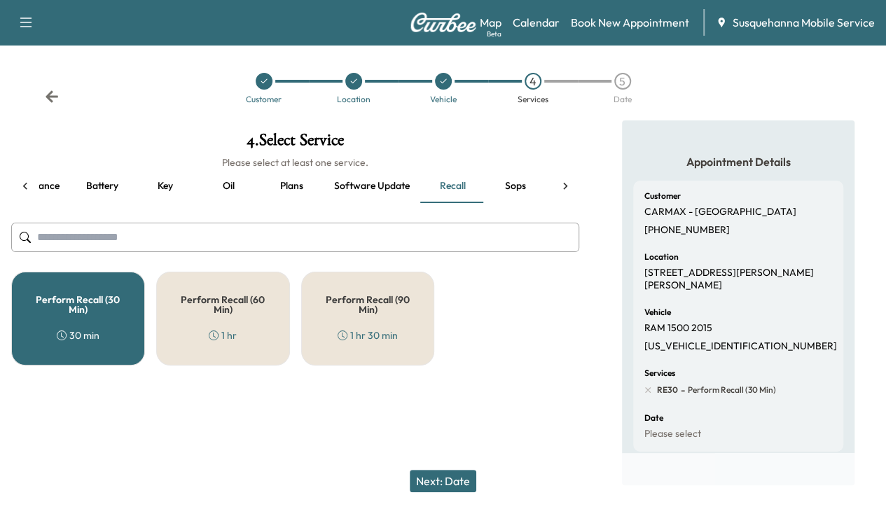
click at [571, 185] on icon at bounding box center [565, 186] width 14 height 14
click at [515, 190] on button "Technician" at bounding box center [518, 186] width 69 height 34
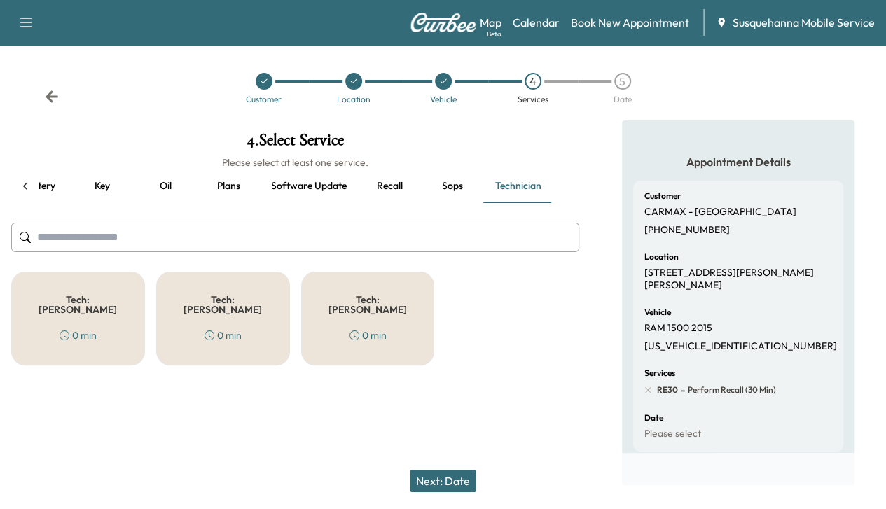
click at [371, 342] on div "Tech: [PERSON_NAME] 0 min" at bounding box center [368, 319] width 134 height 94
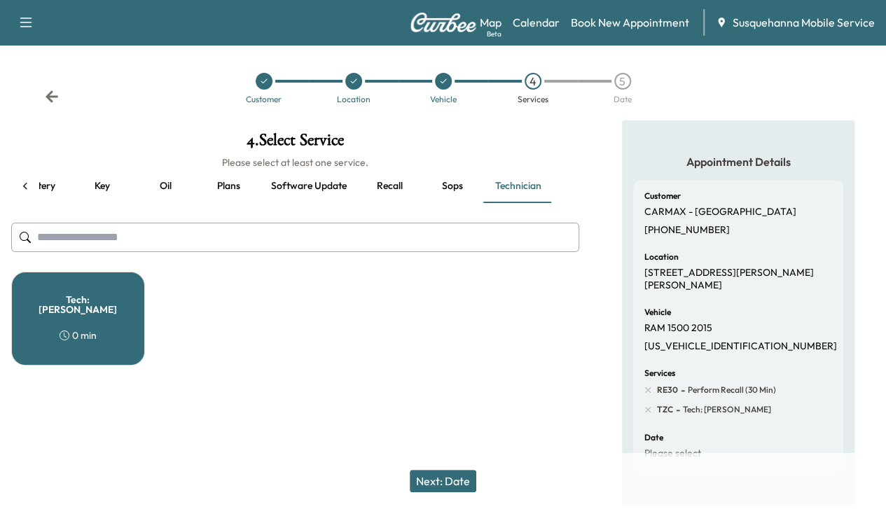
click at [451, 476] on button "Next: Date" at bounding box center [443, 481] width 67 height 22
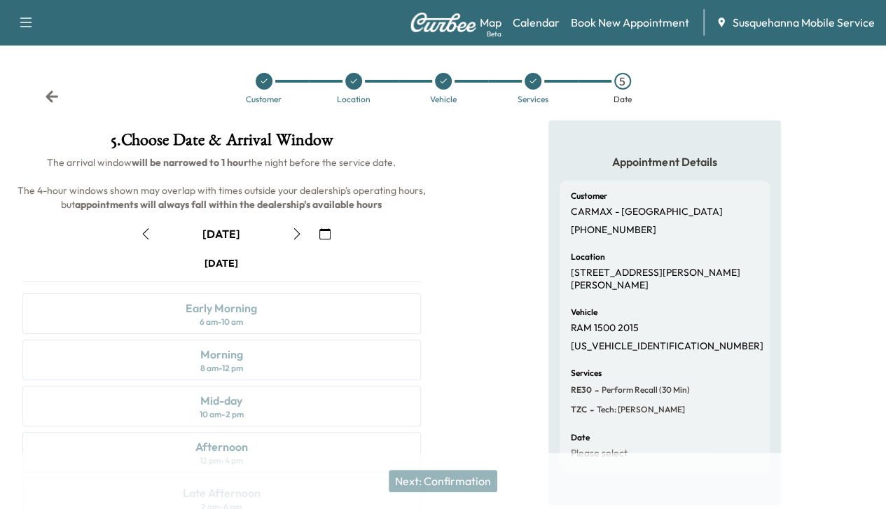
click at [303, 240] on icon "button" at bounding box center [296, 233] width 11 height 11
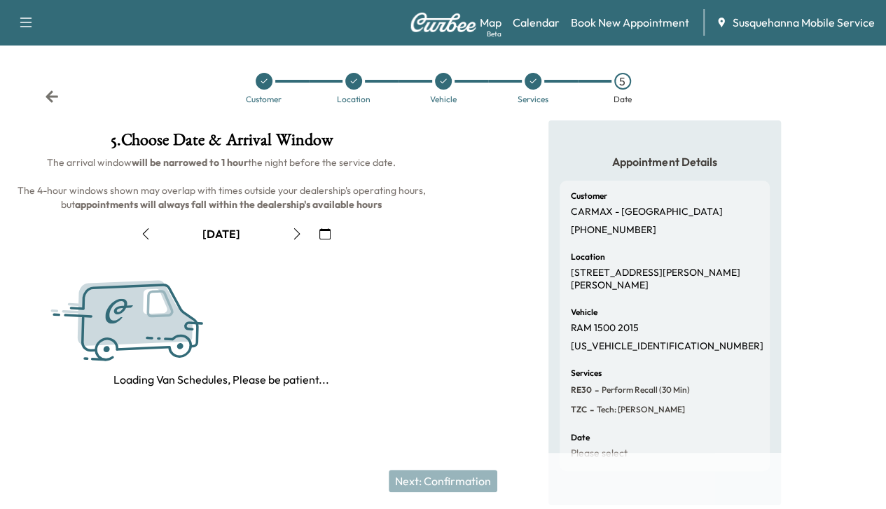
click at [303, 240] on icon "button" at bounding box center [296, 233] width 11 height 11
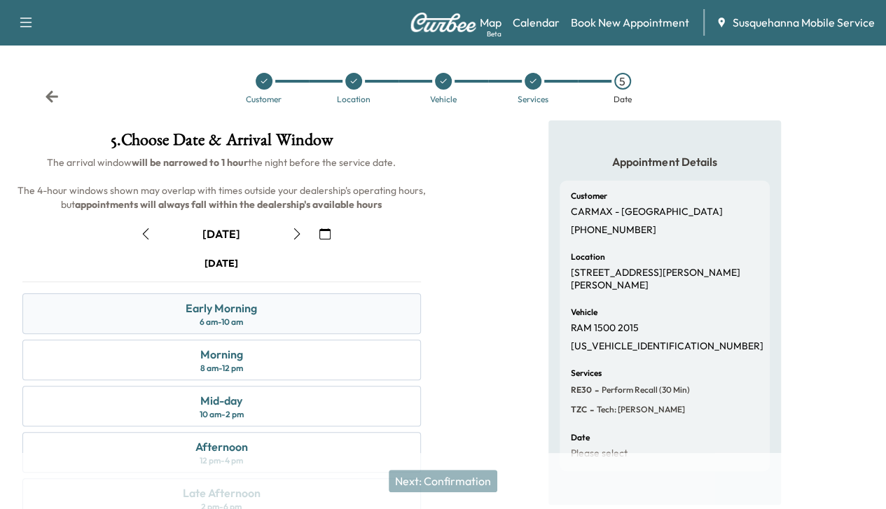
click at [421, 334] on div "Early Morning 6 am - 10 am" at bounding box center [221, 313] width 398 height 41
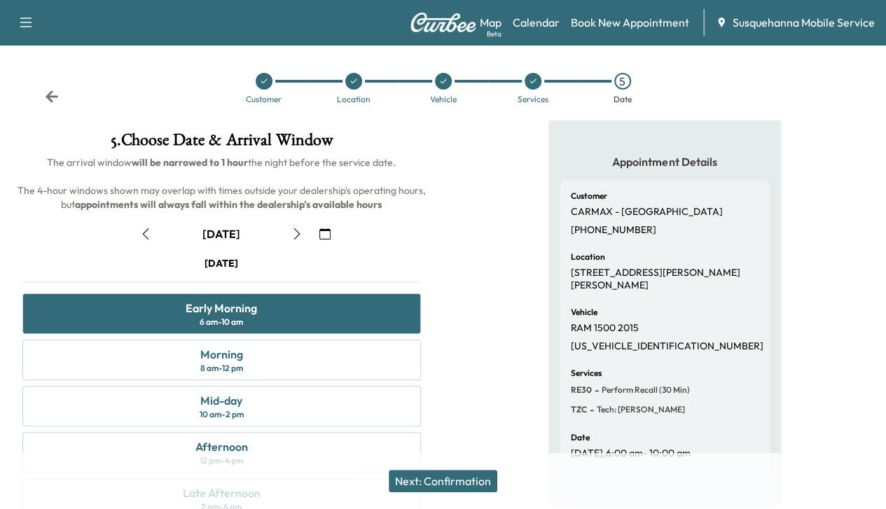
click at [451, 476] on button "Next: Confirmation" at bounding box center [443, 481] width 109 height 22
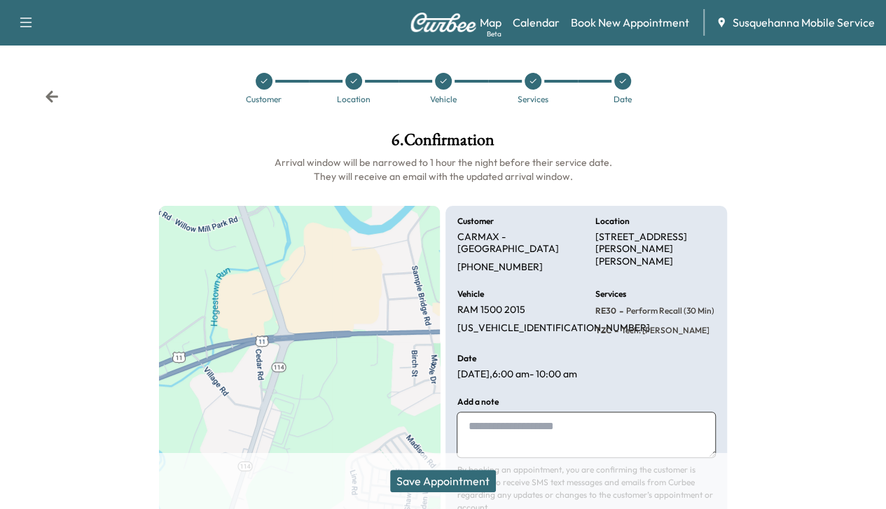
click at [451, 476] on button "Save Appointment" at bounding box center [443, 481] width 106 height 22
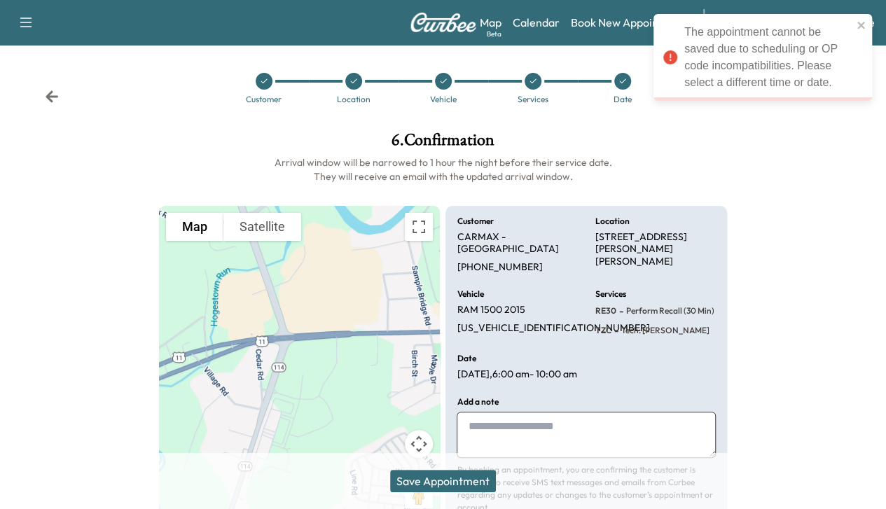
click at [619, 79] on icon at bounding box center [622, 81] width 8 height 8
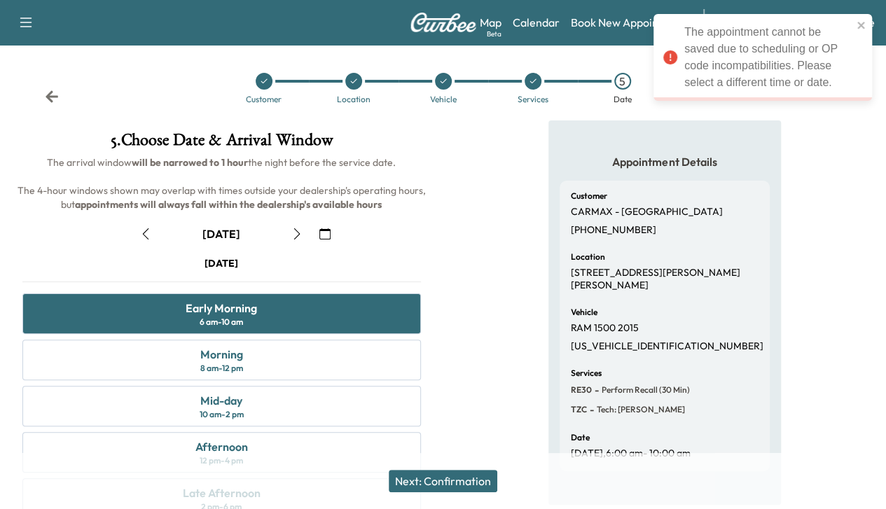
click at [532, 73] on div at bounding box center [533, 81] width 17 height 17
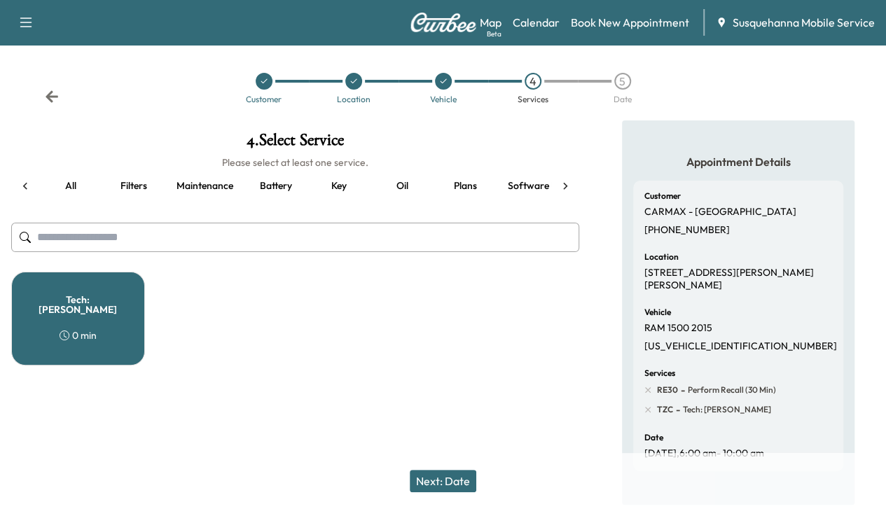
scroll to position [0, 181]
click at [132, 300] on div "Tech: [PERSON_NAME] 0 min" at bounding box center [78, 319] width 134 height 94
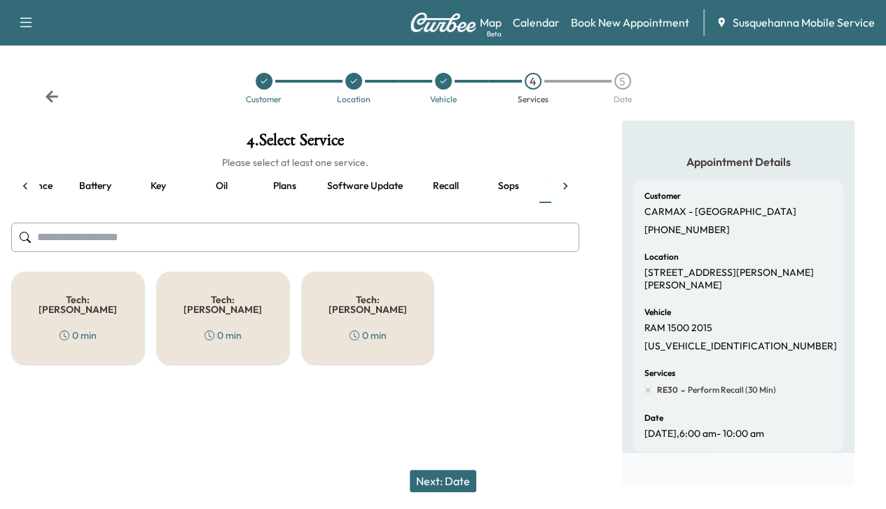
click at [452, 469] on div "Next: Date" at bounding box center [443, 481] width 886 height 56
click at [452, 478] on button "Next: Date" at bounding box center [443, 481] width 67 height 22
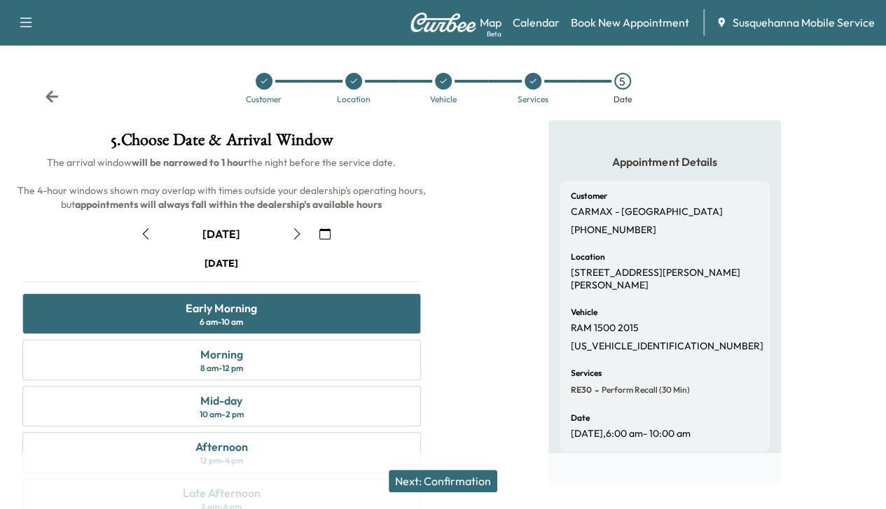
click at [452, 478] on button "Next: Confirmation" at bounding box center [443, 481] width 109 height 22
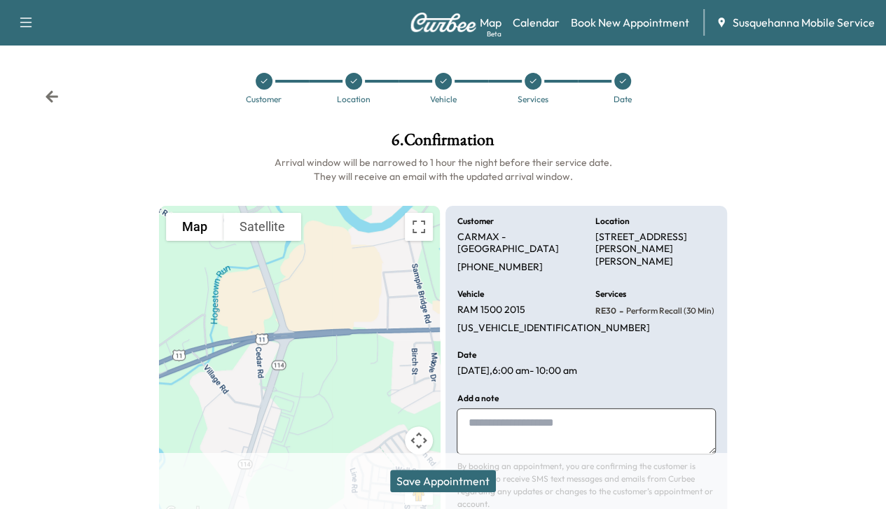
click at [434, 477] on button "Save Appointment" at bounding box center [443, 481] width 106 height 22
